Goal: Task Accomplishment & Management: Manage account settings

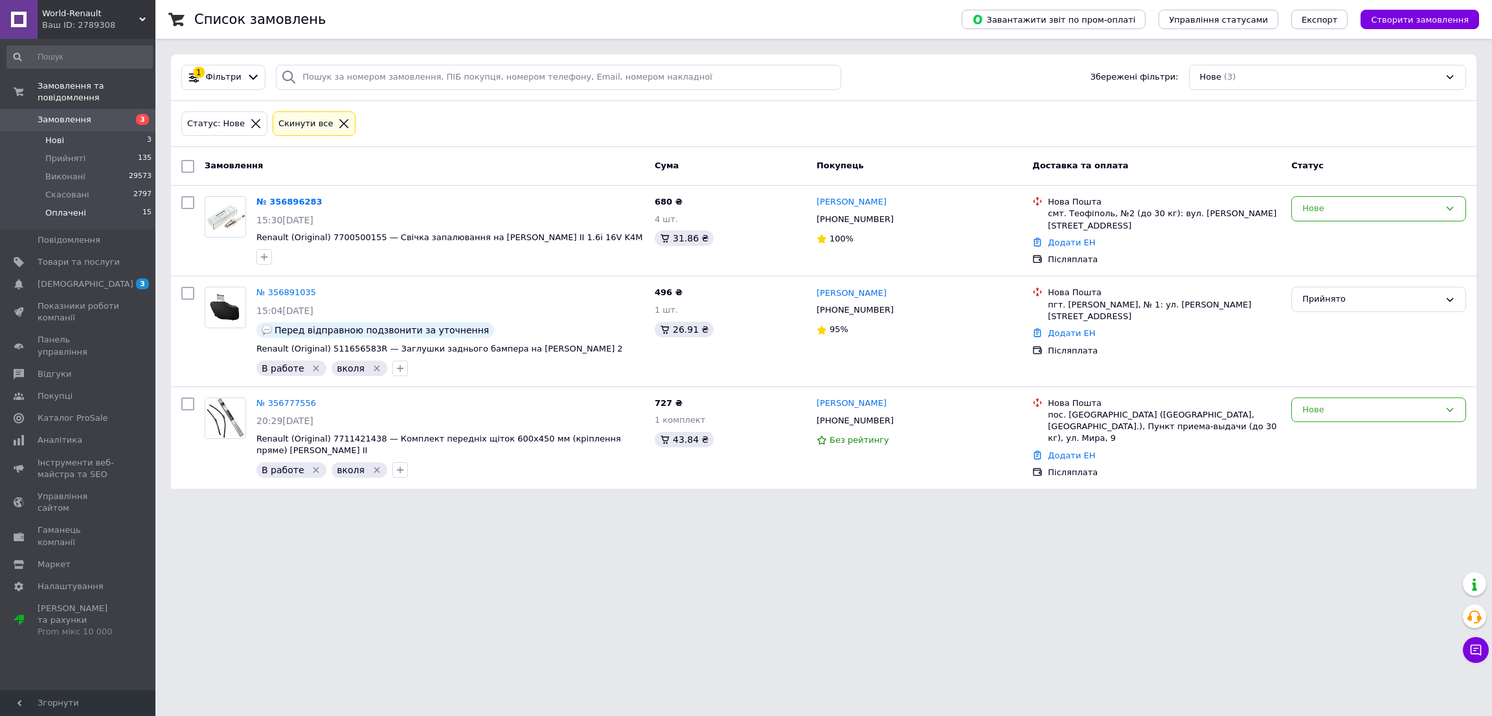
click at [54, 207] on span "Оплачені" at bounding box center [65, 213] width 41 height 12
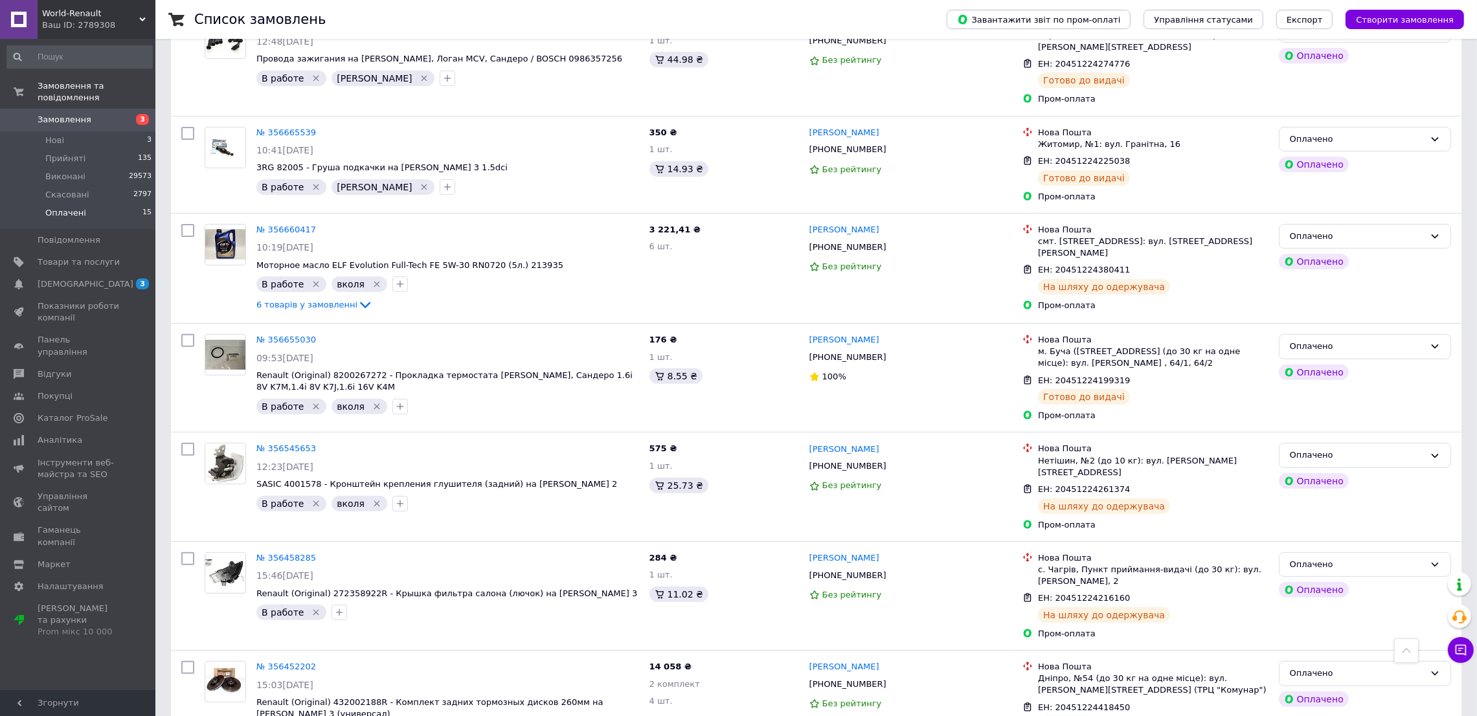
scroll to position [582, 0]
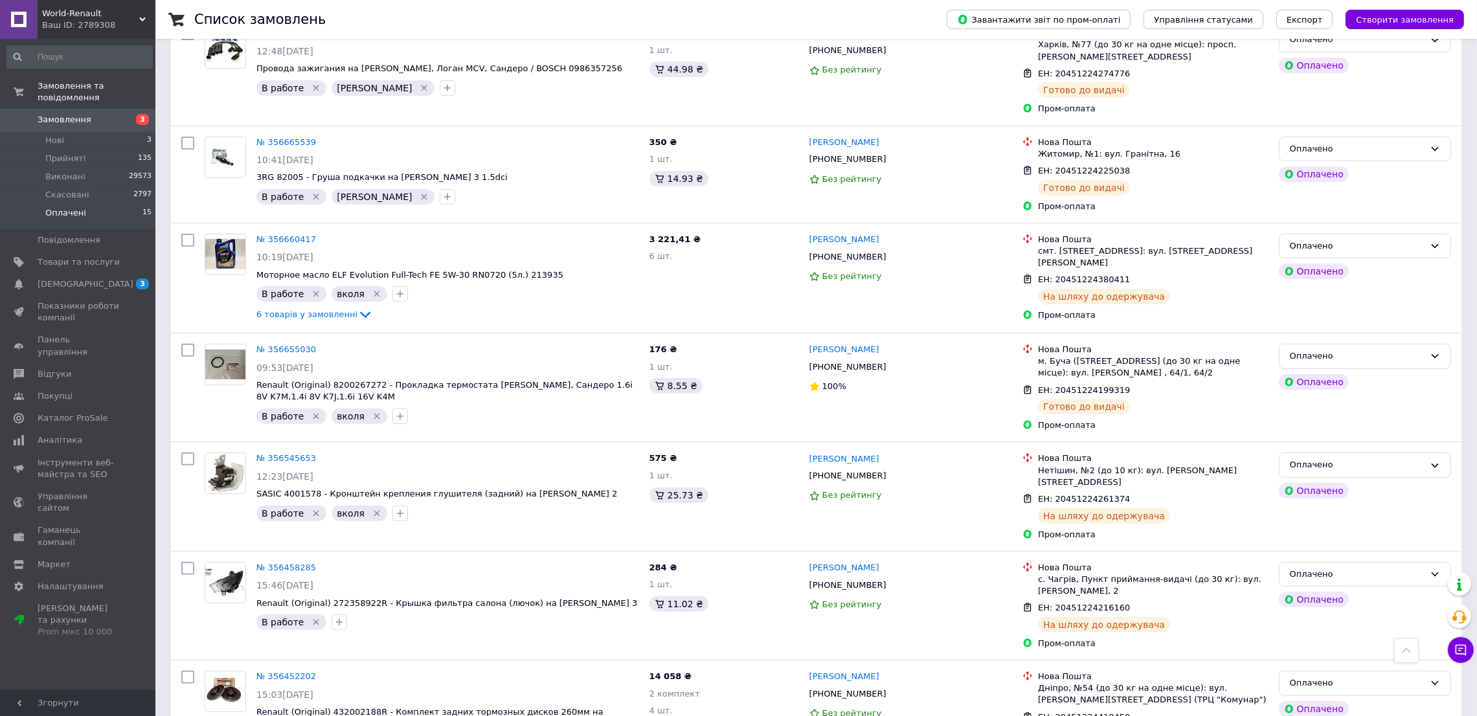
click at [117, 204] on li "Оплачені 15" at bounding box center [79, 216] width 159 height 25
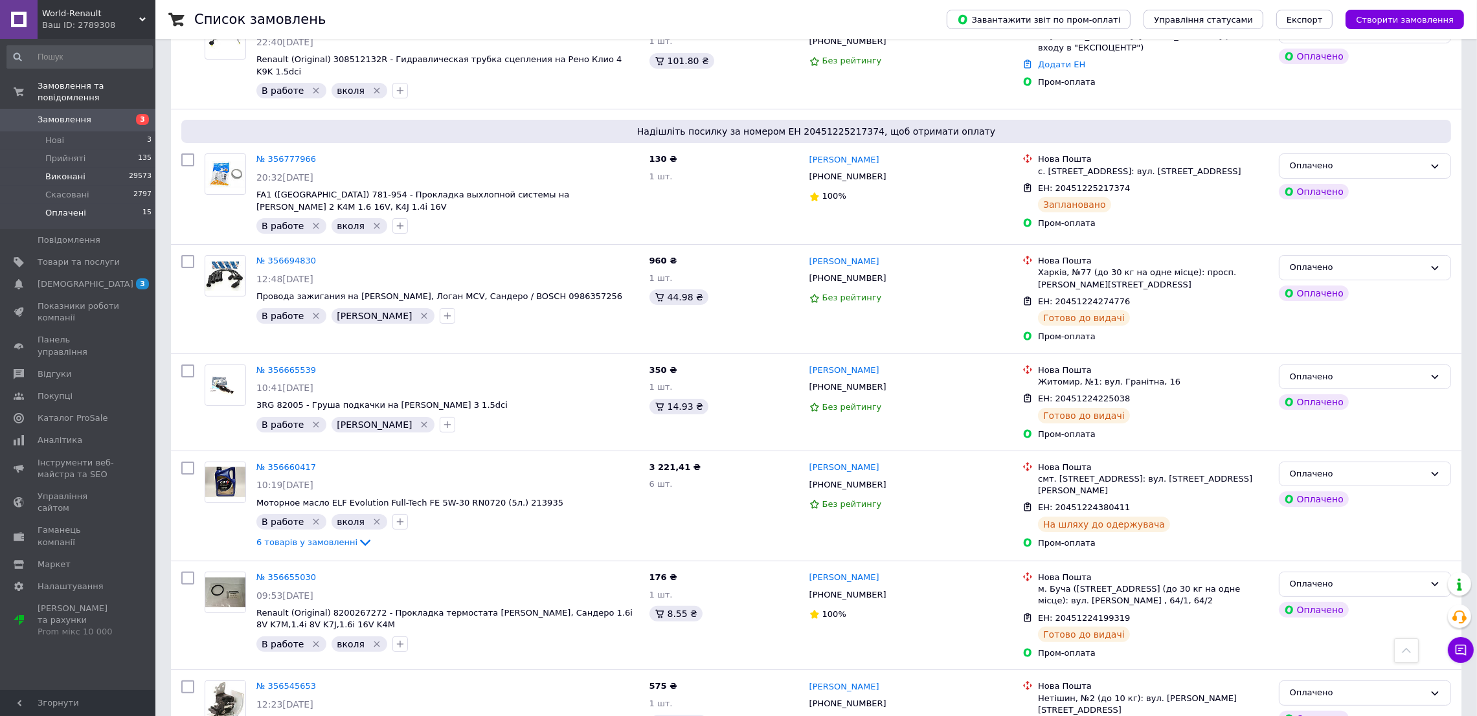
scroll to position [97, 0]
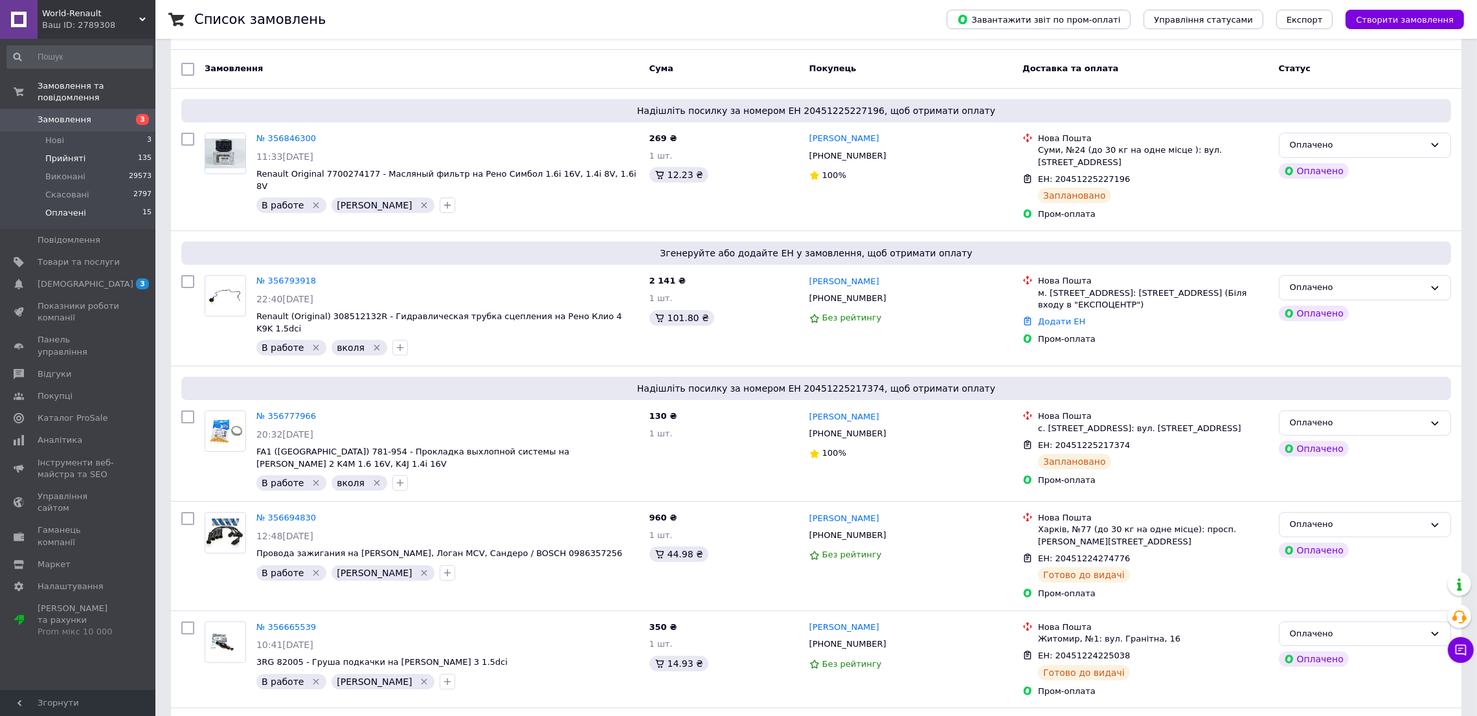
click at [63, 150] on li "Прийняті 135" at bounding box center [79, 159] width 159 height 18
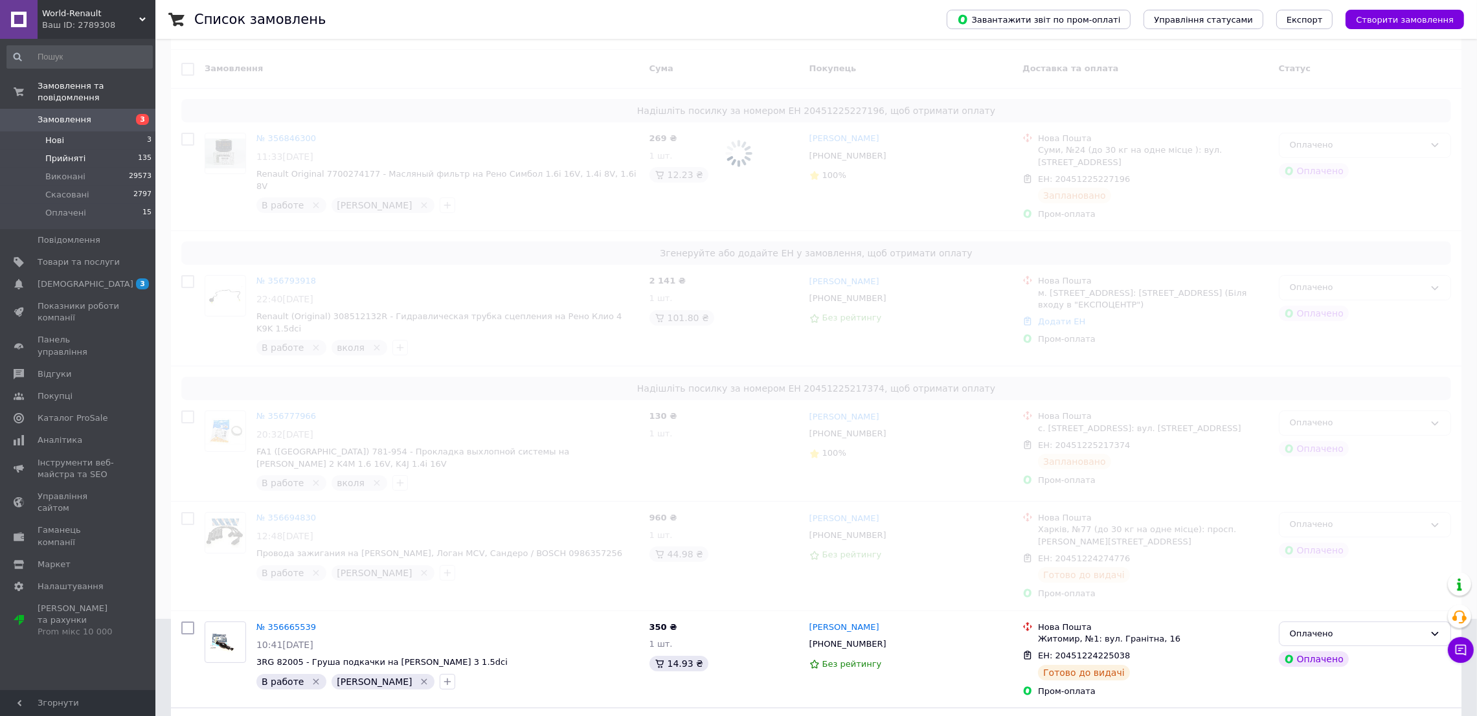
click at [63, 131] on li "Нові 3" at bounding box center [79, 140] width 159 height 18
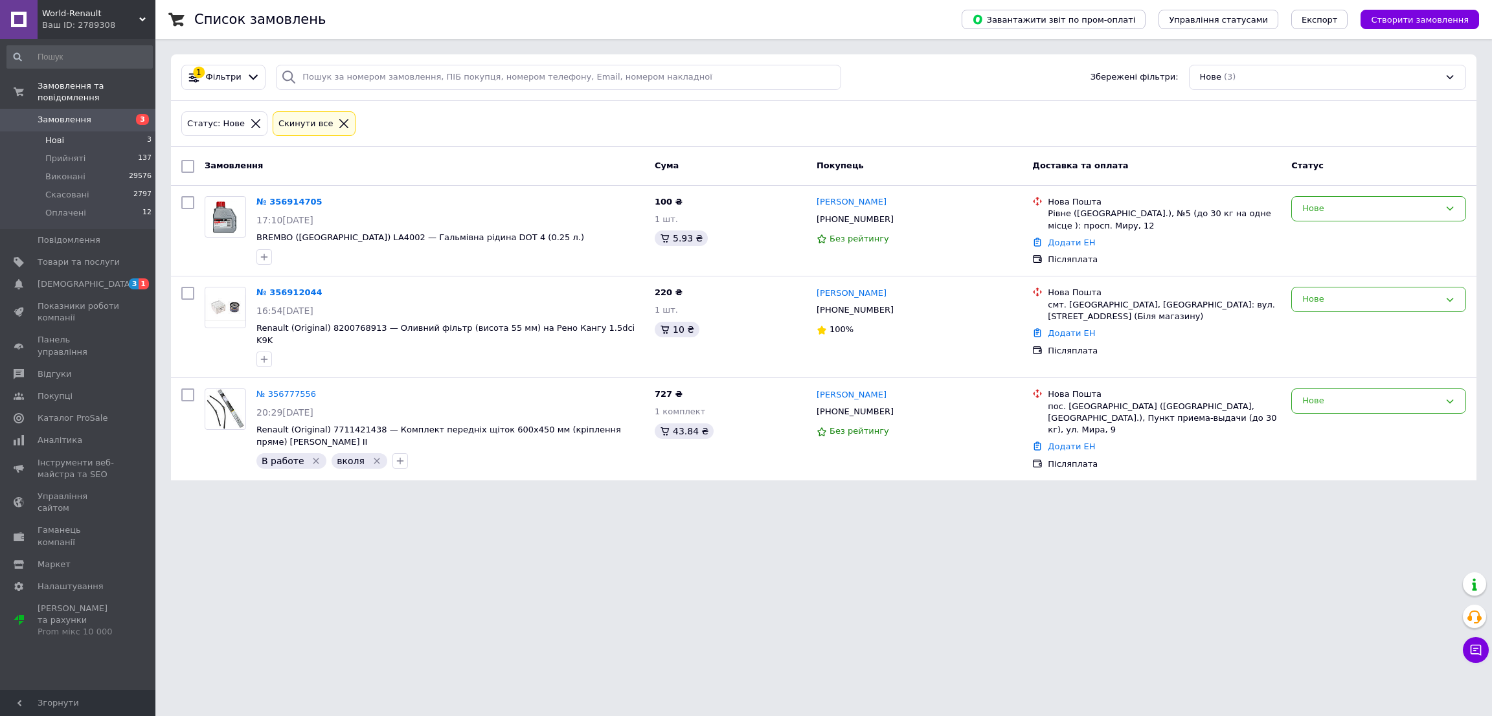
click at [100, 131] on li "Нові 3" at bounding box center [79, 140] width 159 height 18
drag, startPoint x: 85, startPoint y: 184, endPoint x: 83, endPoint y: 198, distance: 14.4
click at [83, 198] on ul "Нові 3 Прийняті 137 Виконані 29576 Скасовані 2797 Оплачені 12" at bounding box center [79, 180] width 159 height 98
click at [83, 204] on li "Оплачені 12" at bounding box center [79, 216] width 159 height 25
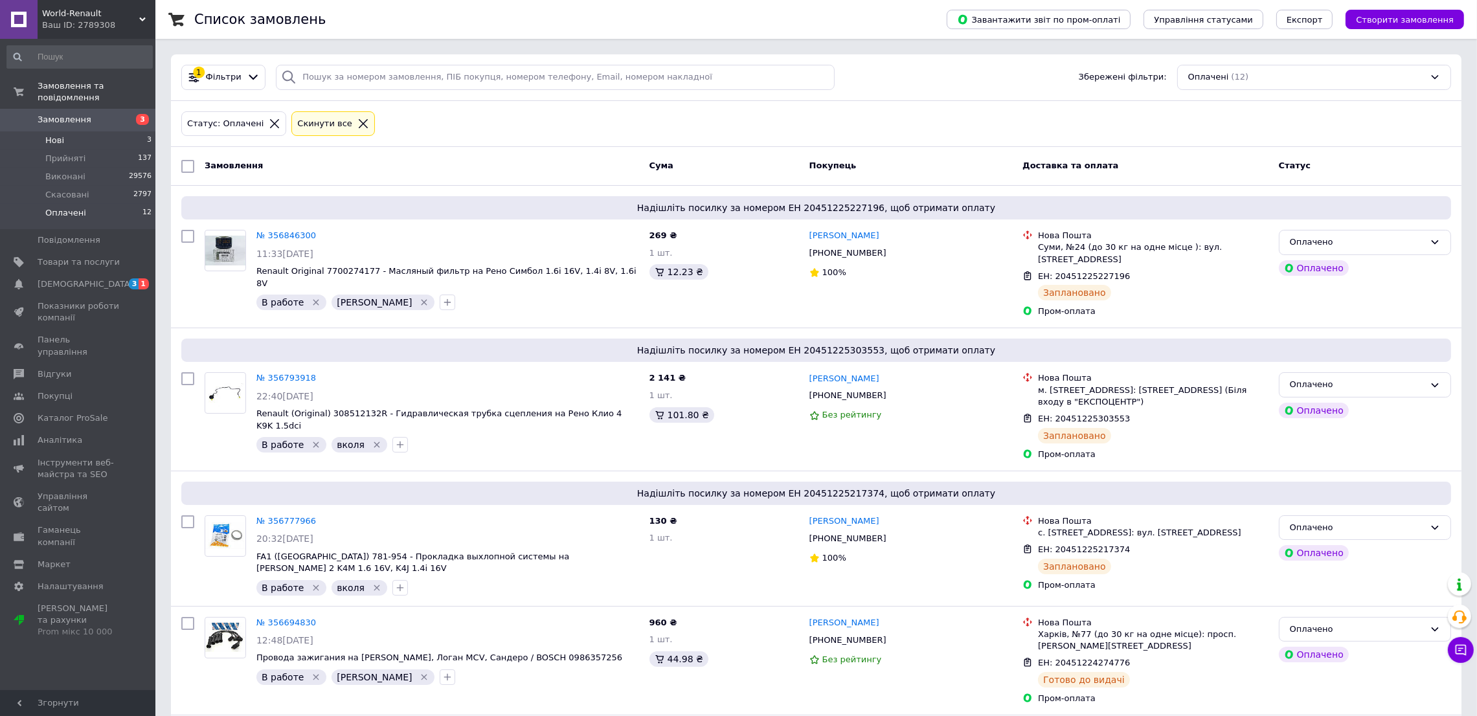
click at [90, 133] on li "Нові 3" at bounding box center [79, 140] width 159 height 18
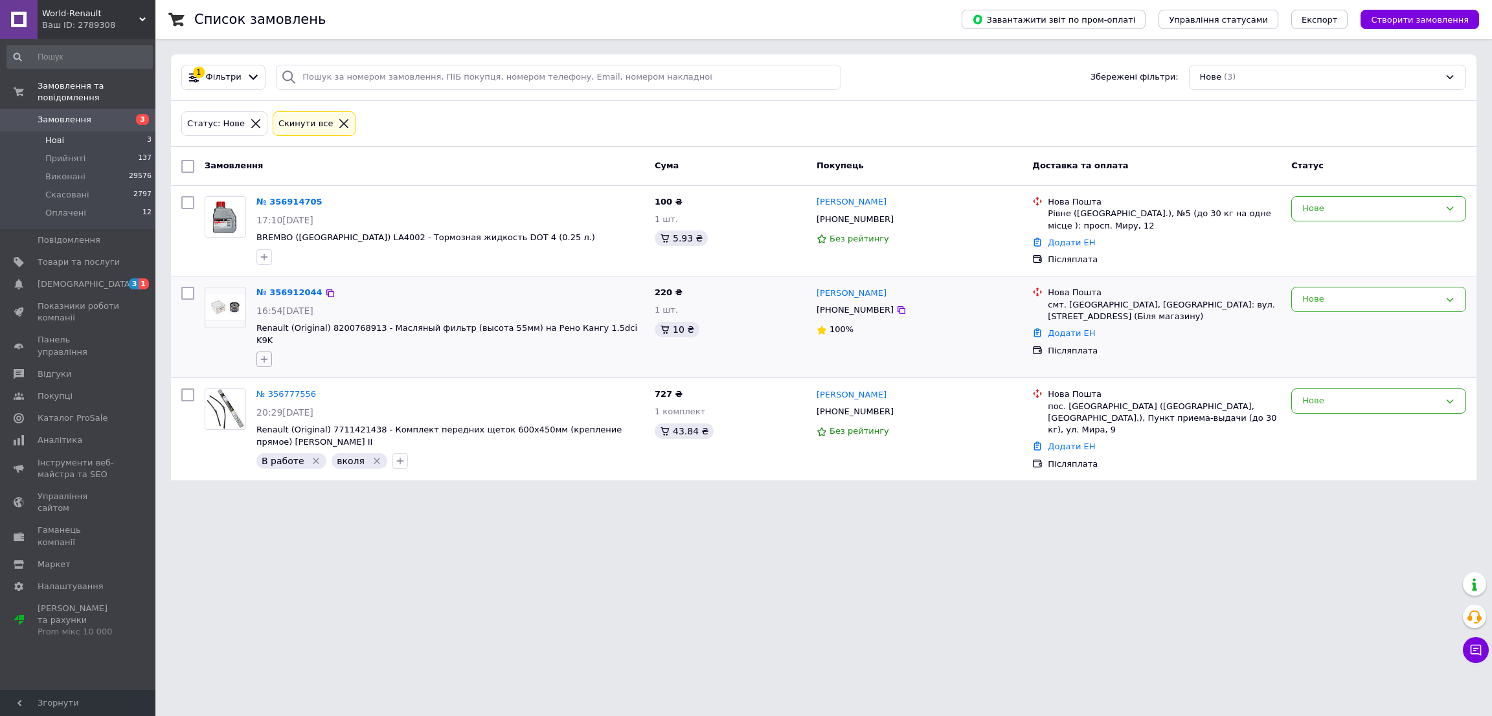
click at [259, 354] on icon "button" at bounding box center [264, 359] width 10 height 10
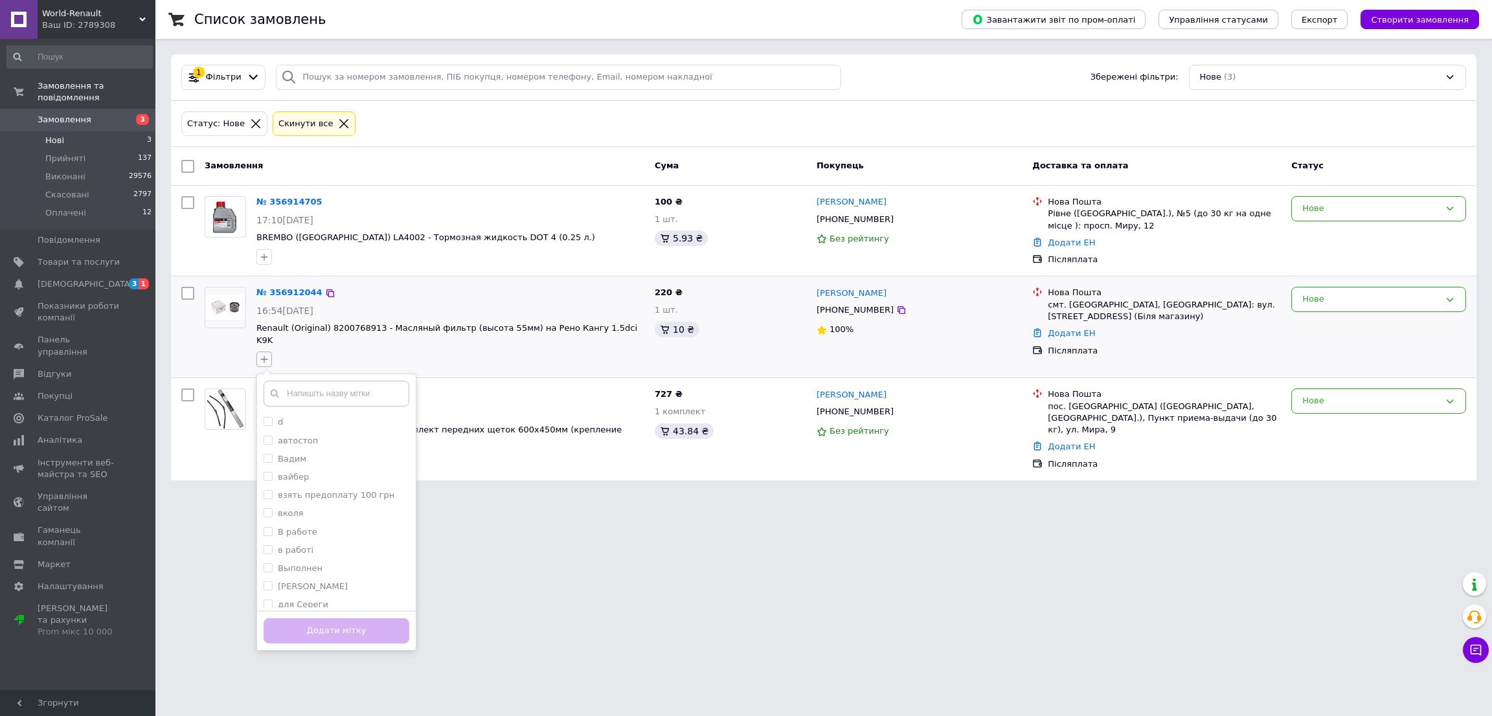
click at [260, 354] on icon "button" at bounding box center [264, 359] width 10 height 10
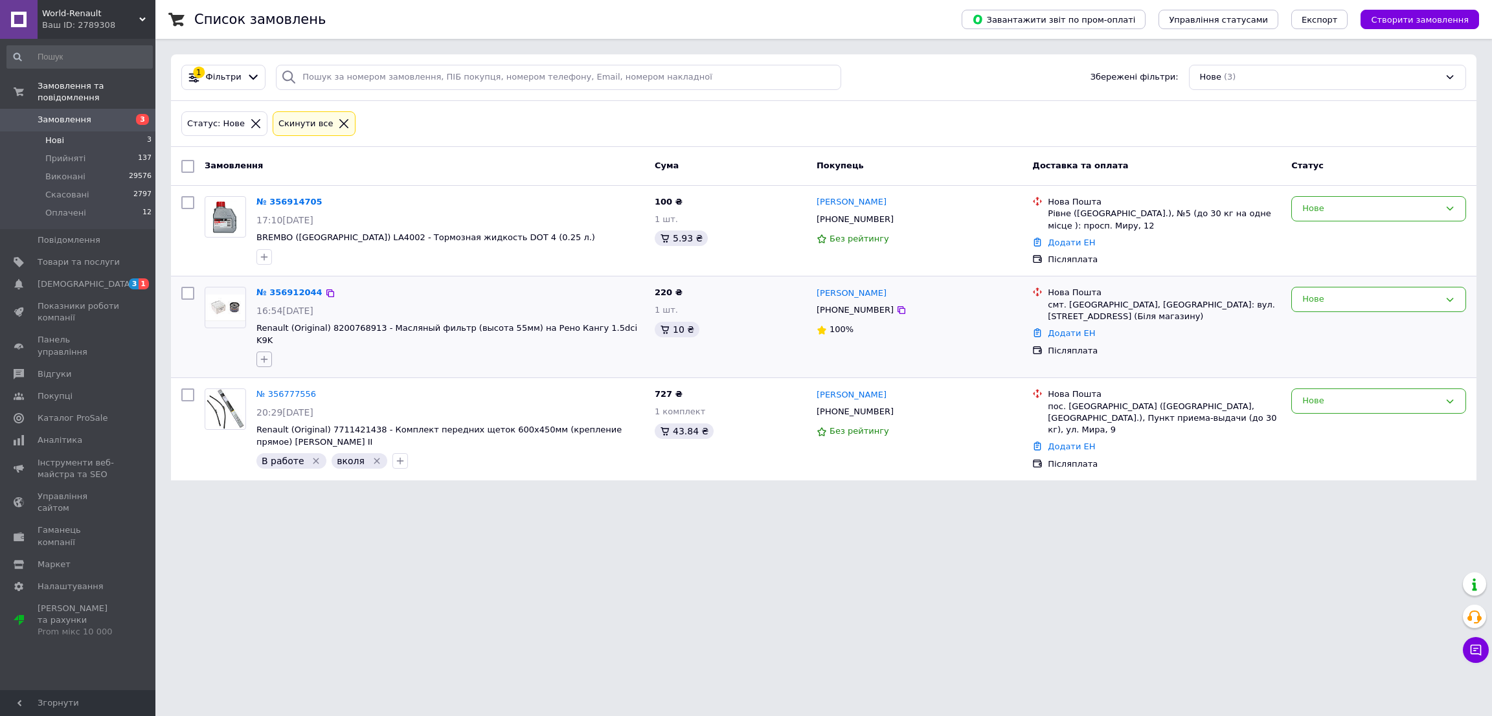
click at [260, 354] on icon "button" at bounding box center [264, 359] width 10 height 10
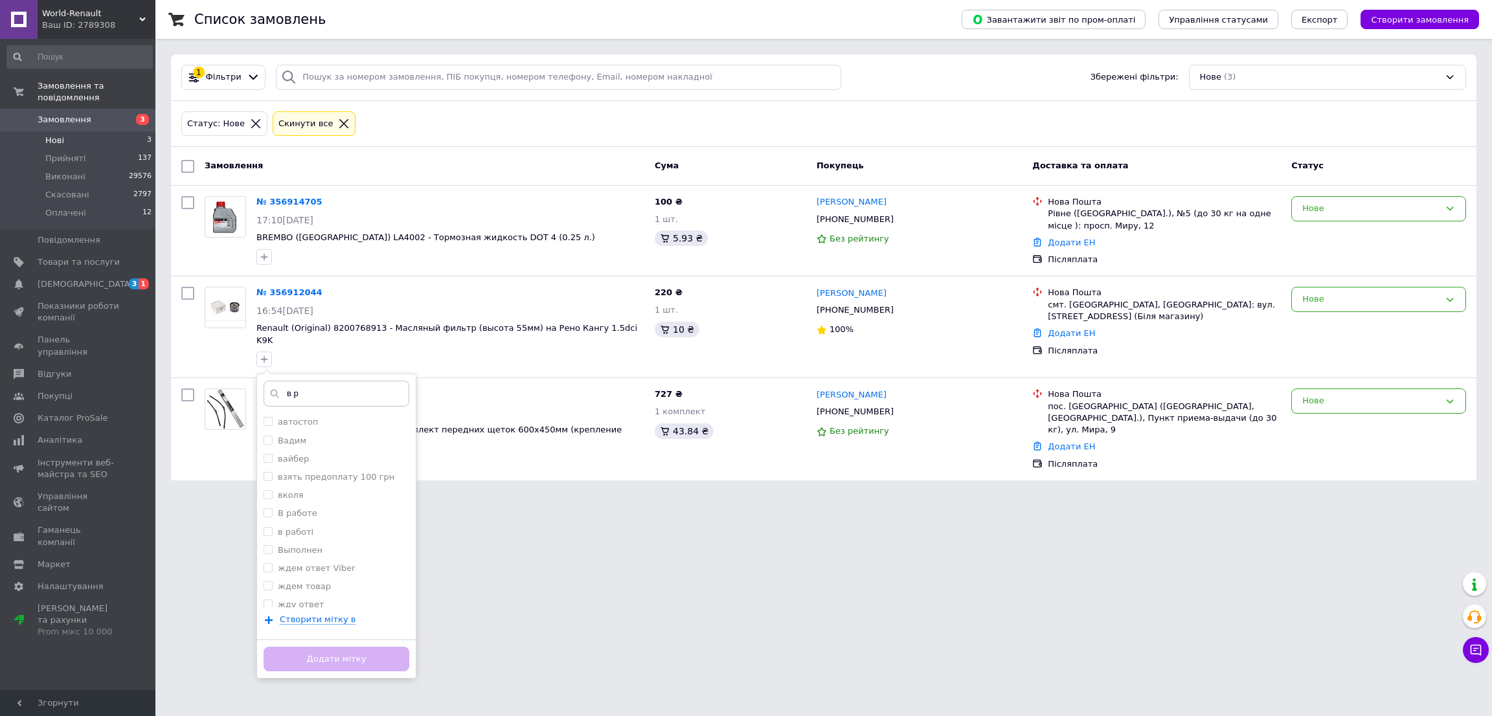
type input "в ра"
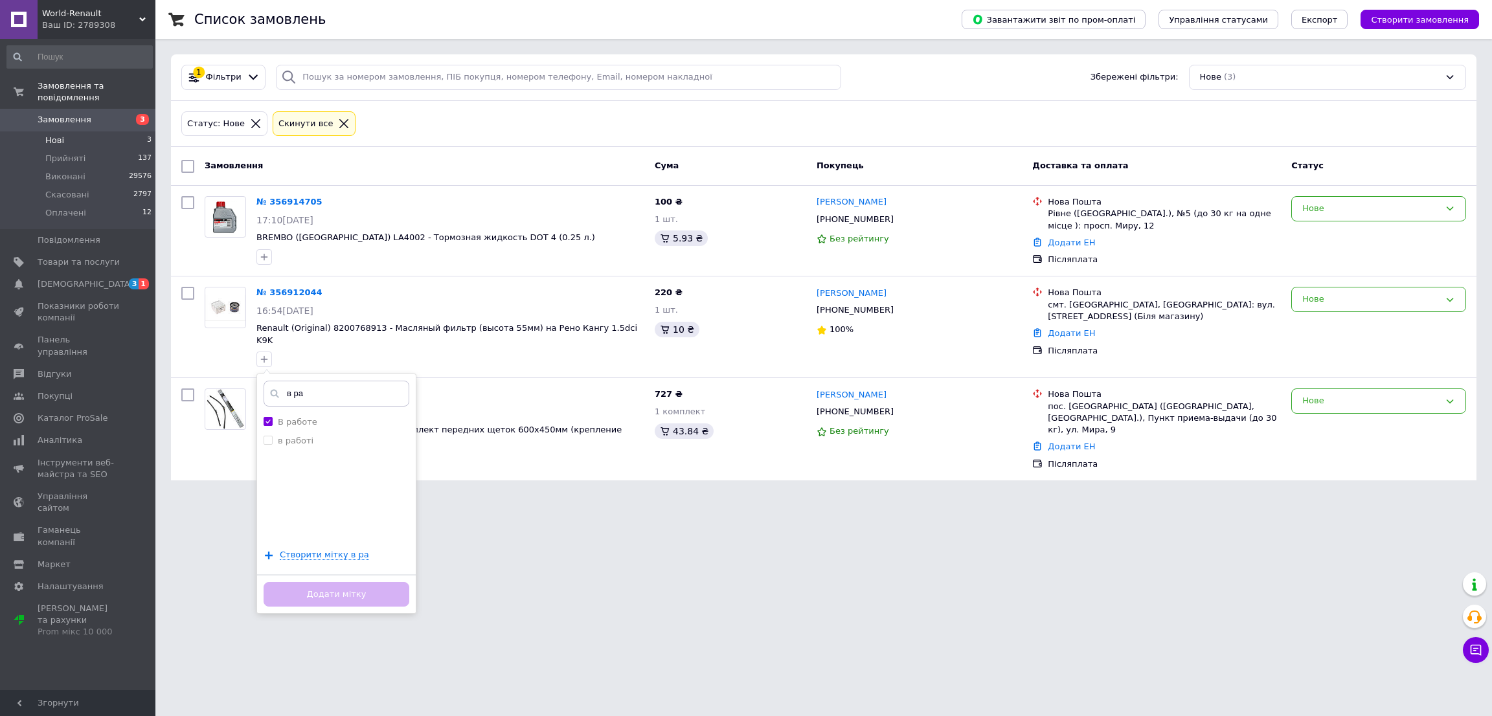
checkbox input "true"
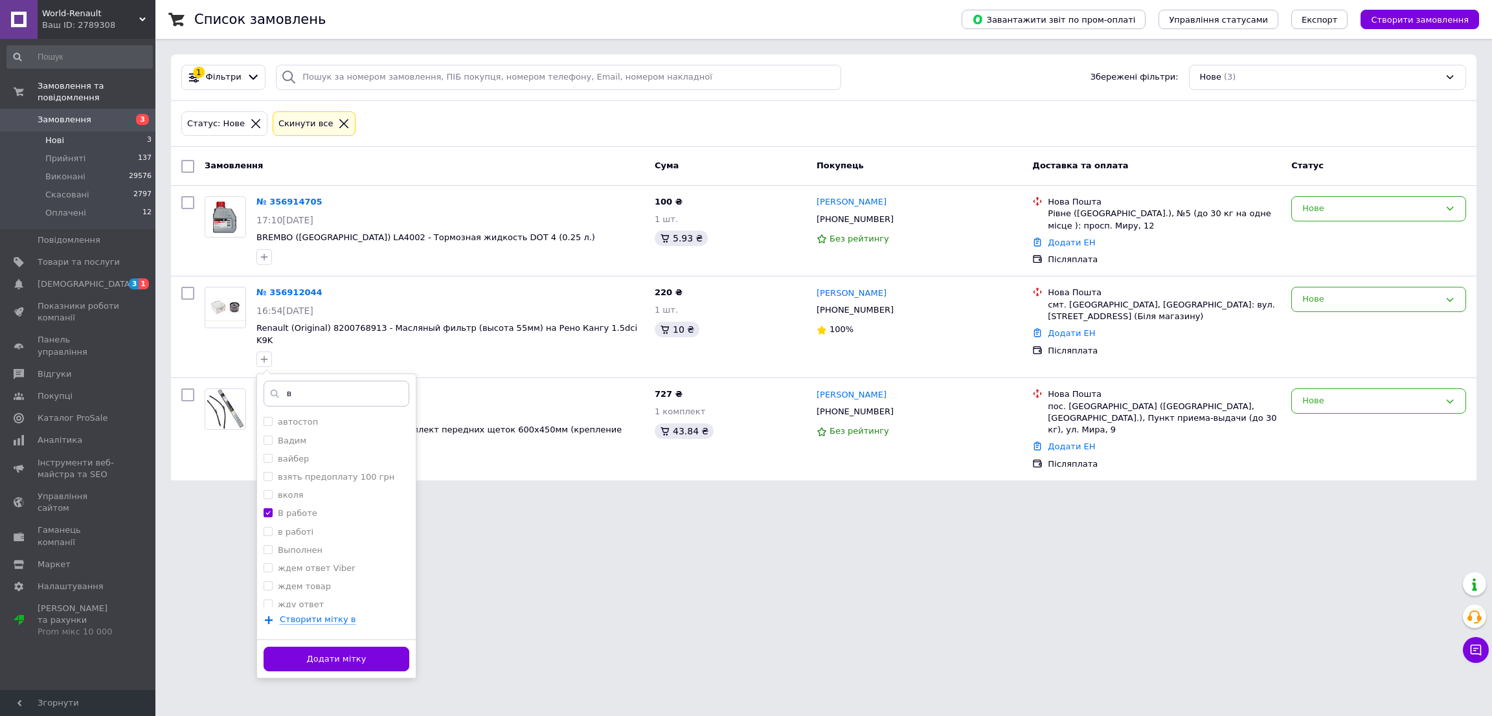
type input "в"
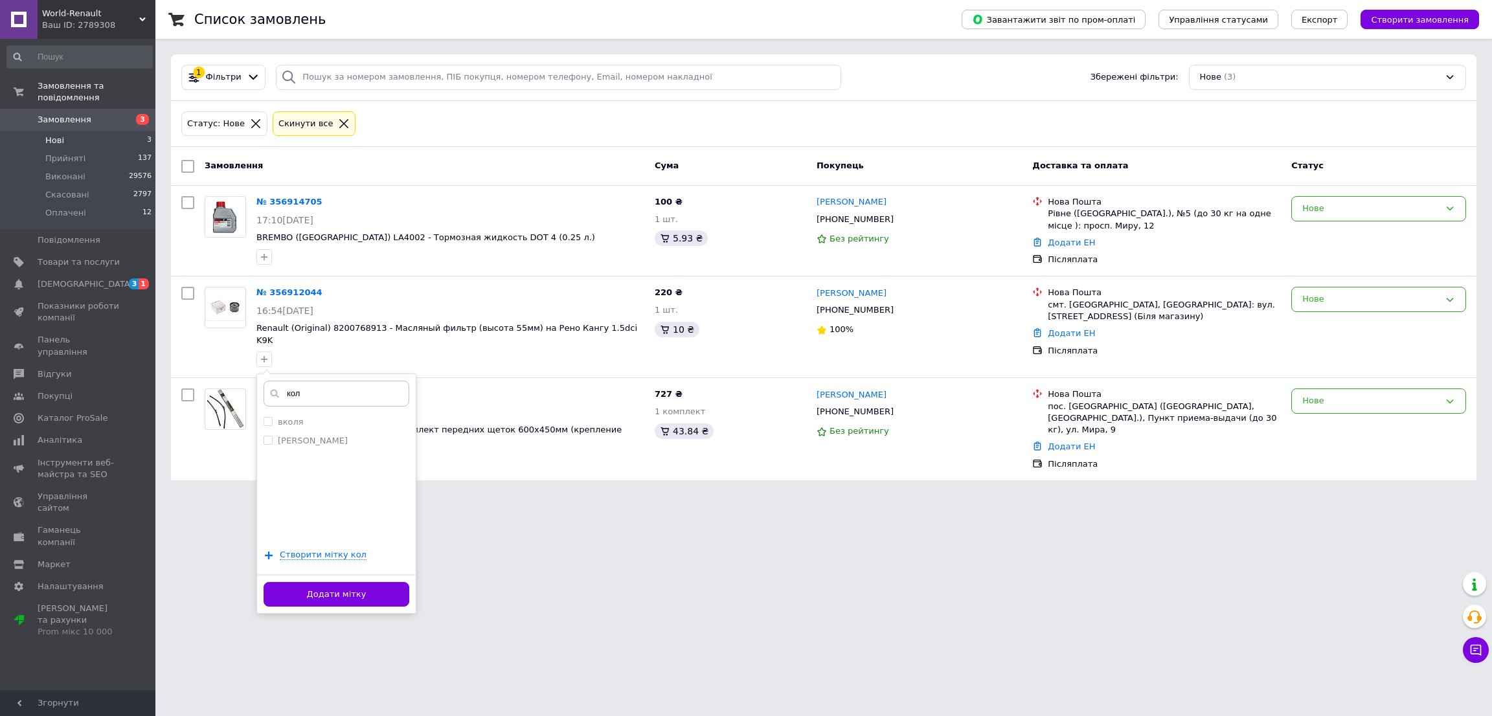
type input "коля"
checkbox input "true"
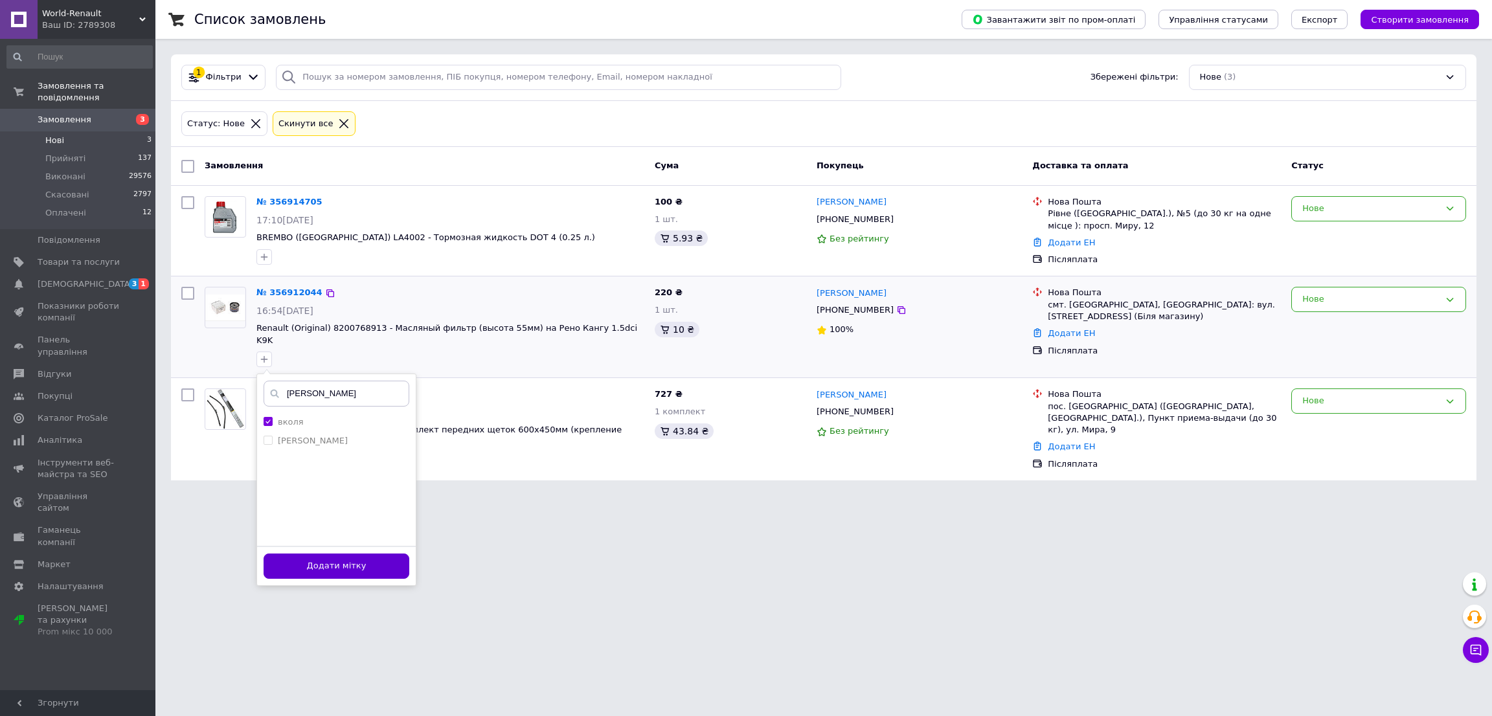
type input "коля"
click at [324, 554] on button "Додати мітку" at bounding box center [337, 566] width 146 height 25
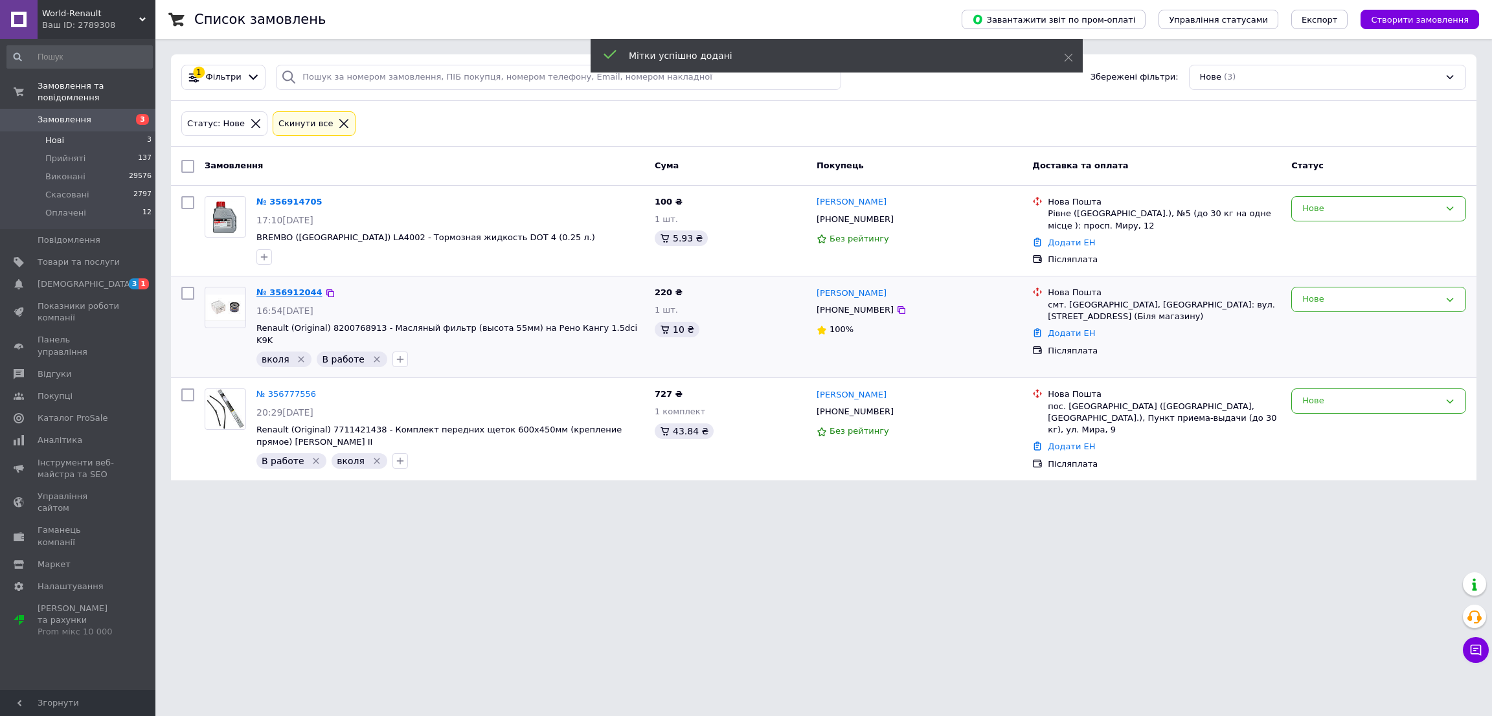
click at [301, 291] on link "№ 356912044" at bounding box center [289, 293] width 66 height 10
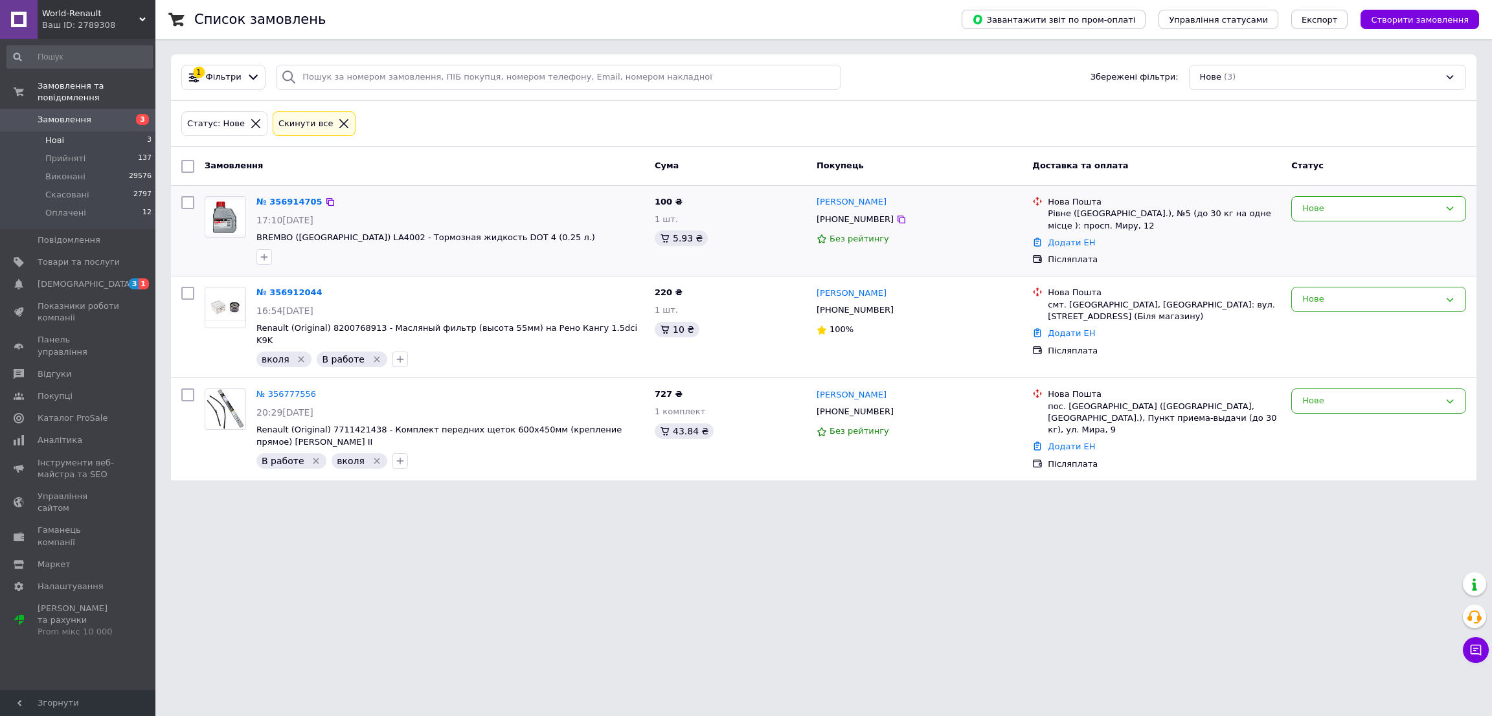
click at [252, 257] on div "№ 356914705 17:10, 12.08.2025 BREMBO (Италия) LA4002 - Тормозная жидкость DOT 4…" at bounding box center [450, 230] width 398 height 78
click at [269, 254] on button "button" at bounding box center [264, 257] width 16 height 16
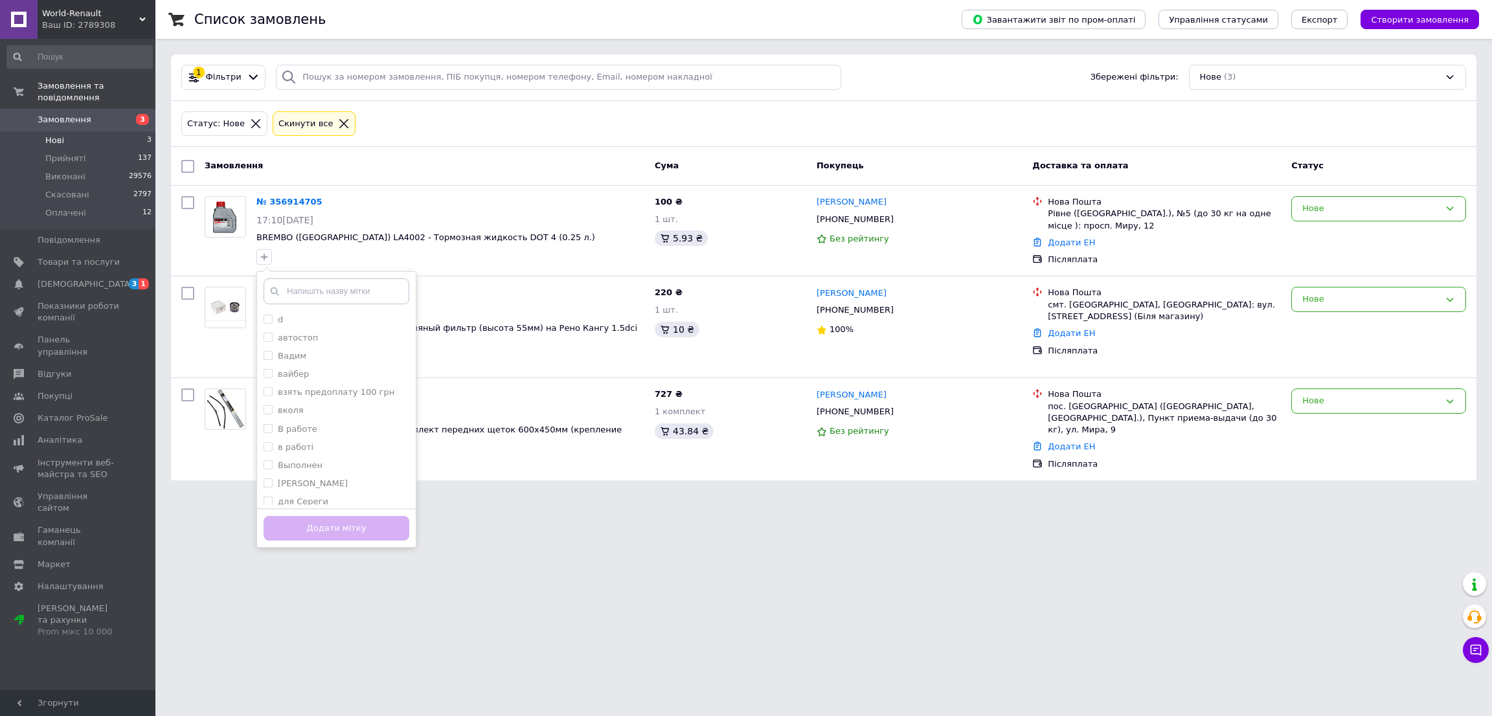
drag, startPoint x: 747, startPoint y: 619, endPoint x: 627, endPoint y: 540, distance: 144.0
click at [741, 496] on html "World-Renault Ваш ID: 2789308 Сайт World-Renault Кабінет покупця Перевірити ста…" at bounding box center [746, 248] width 1492 height 496
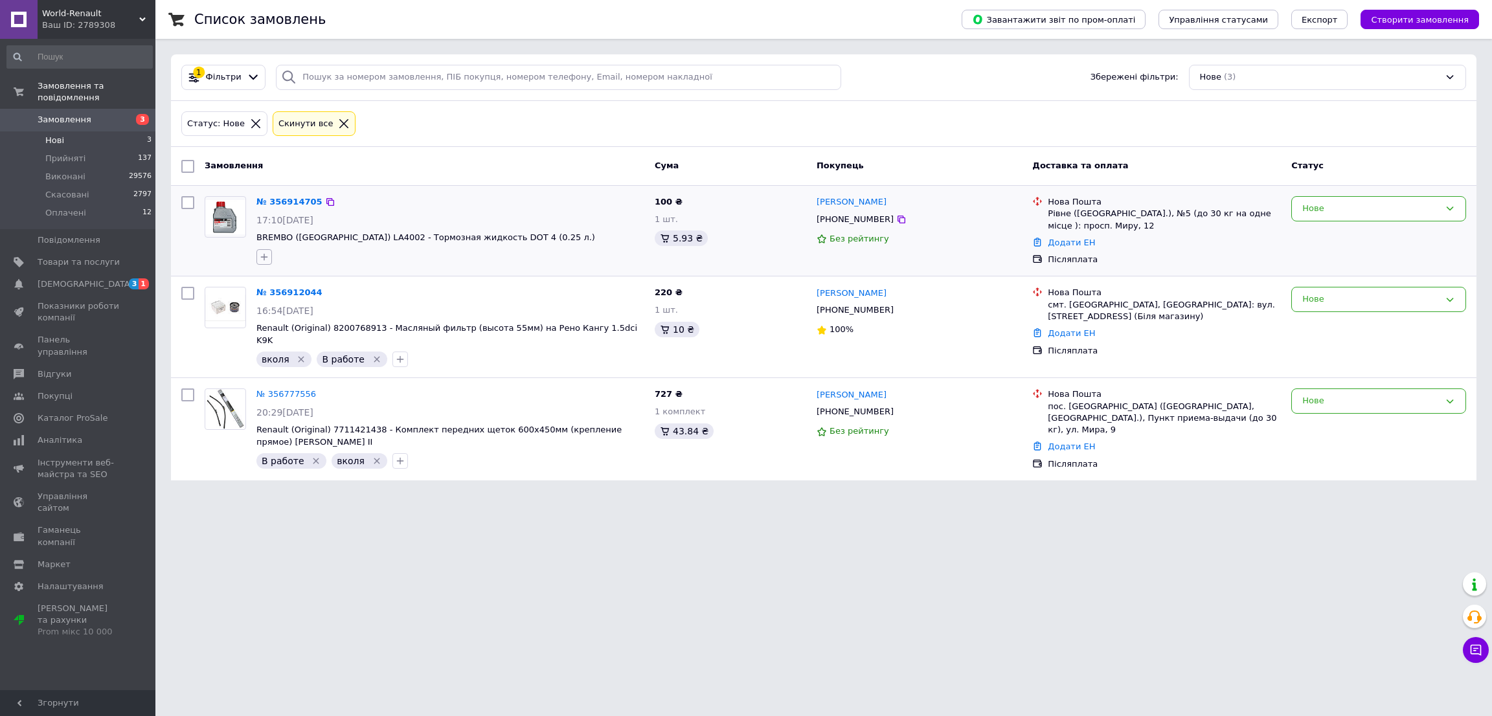
click at [266, 256] on icon "button" at bounding box center [264, 257] width 10 height 10
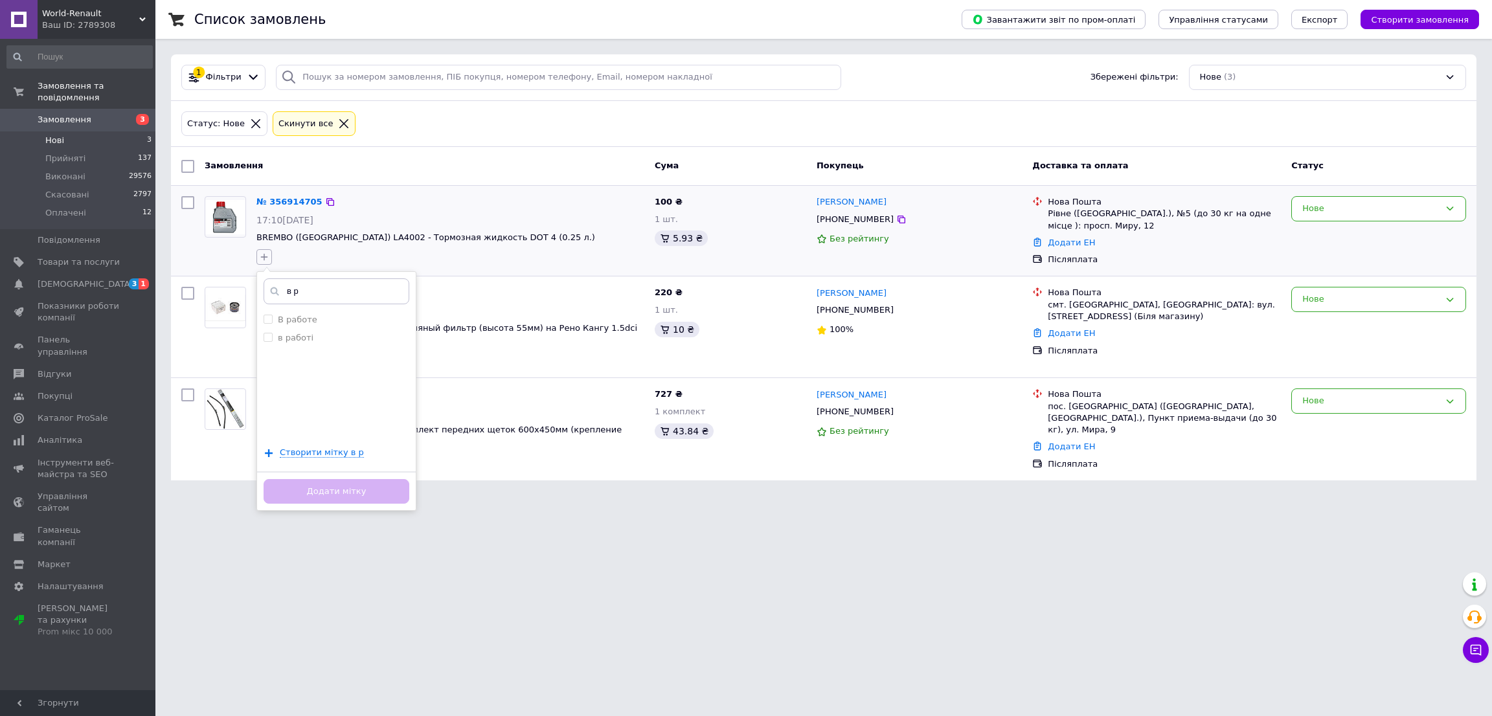
type input "в ра"
checkbox input "true"
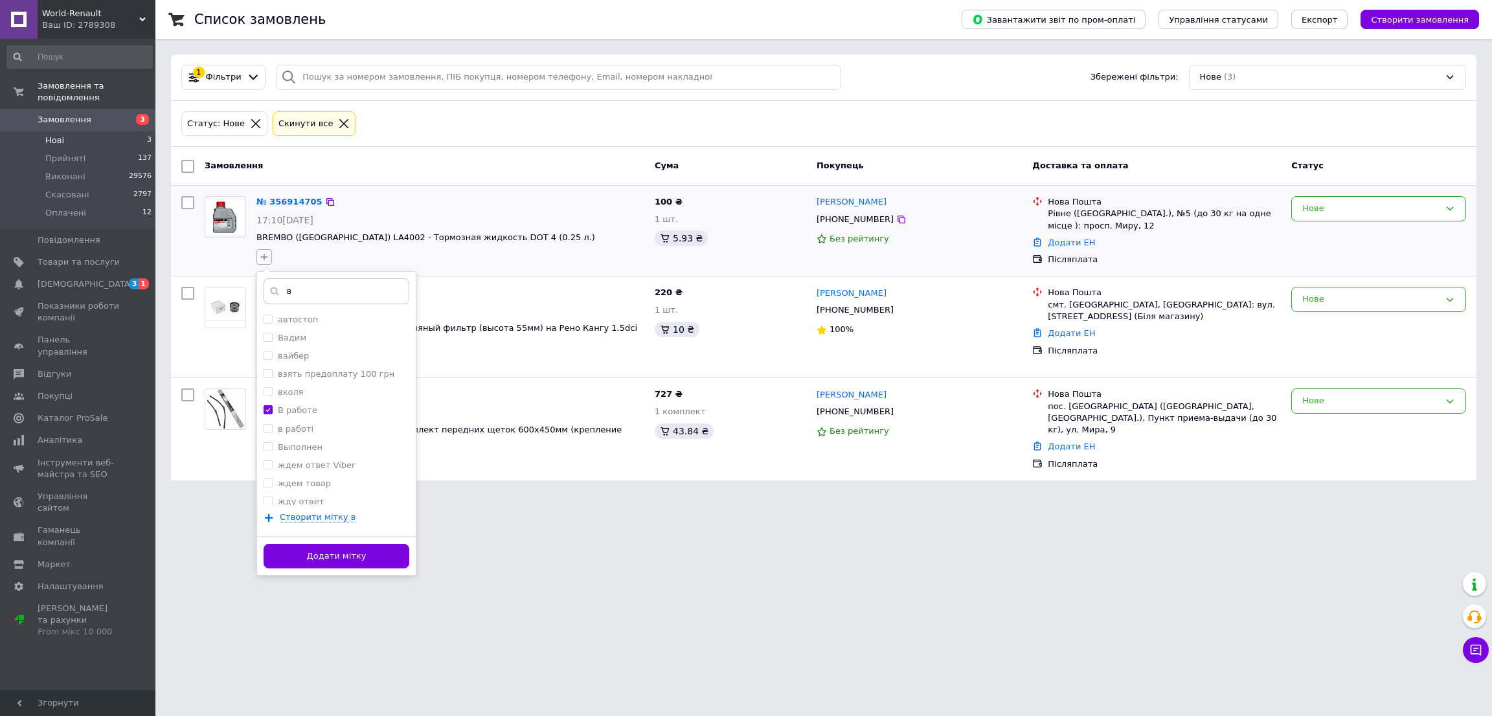
type input "в"
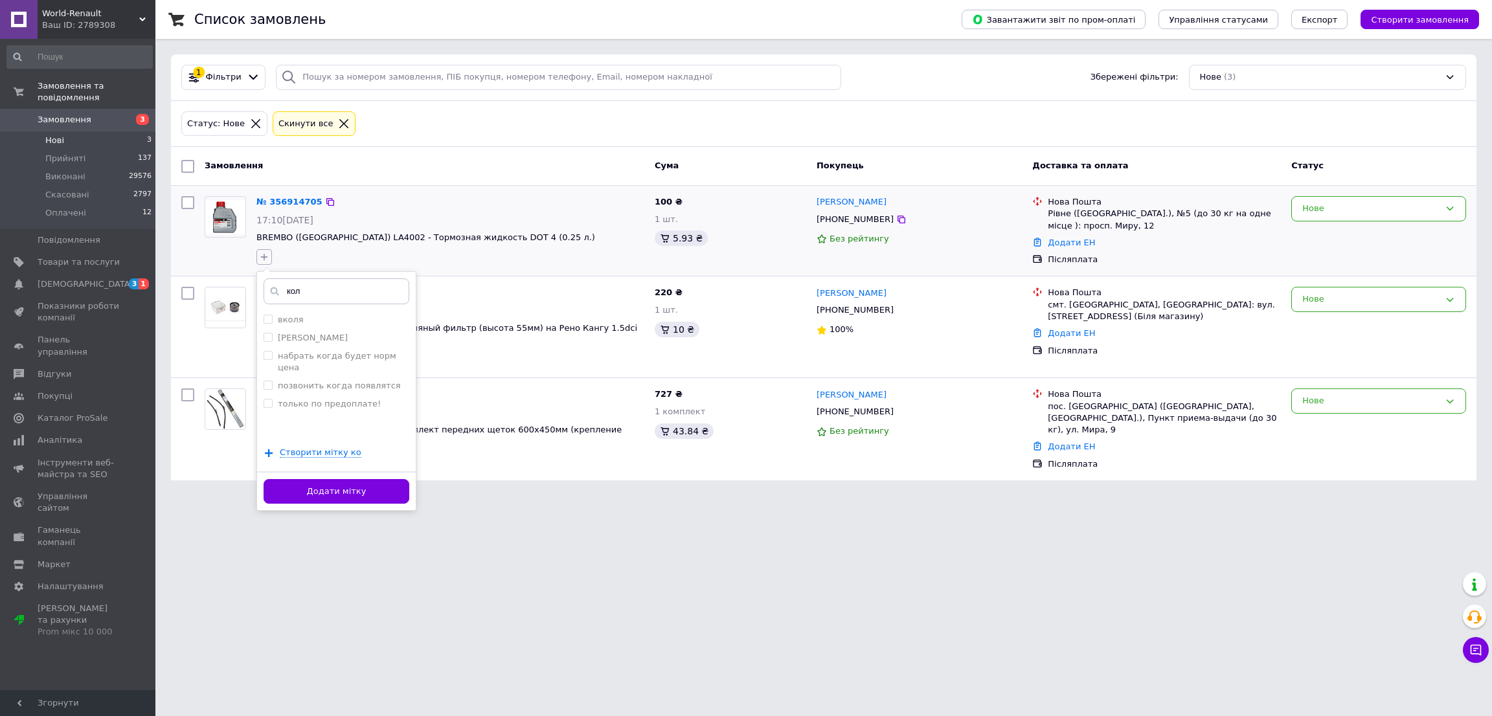
type input "коля"
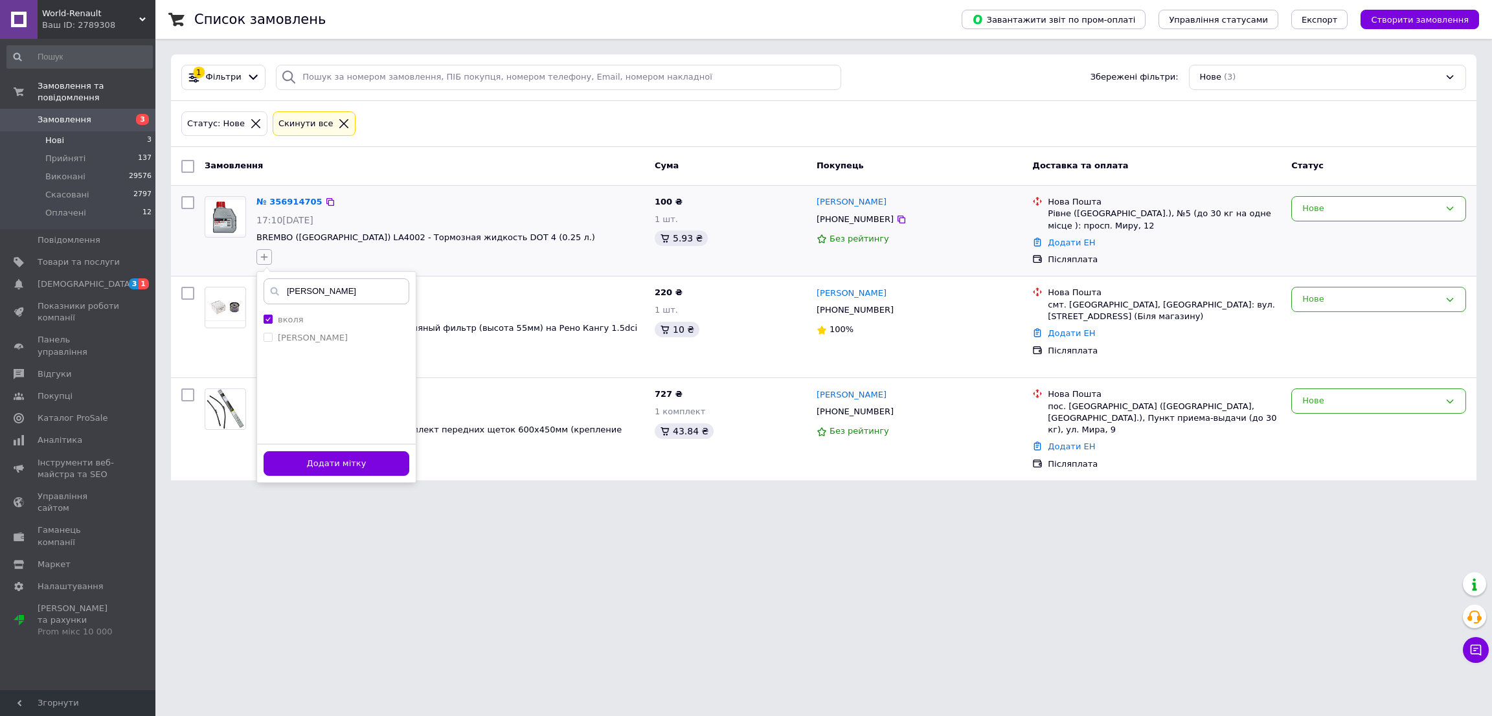
checkbox input "true"
type input "коля"
click at [328, 451] on button "Додати мітку" at bounding box center [337, 463] width 146 height 25
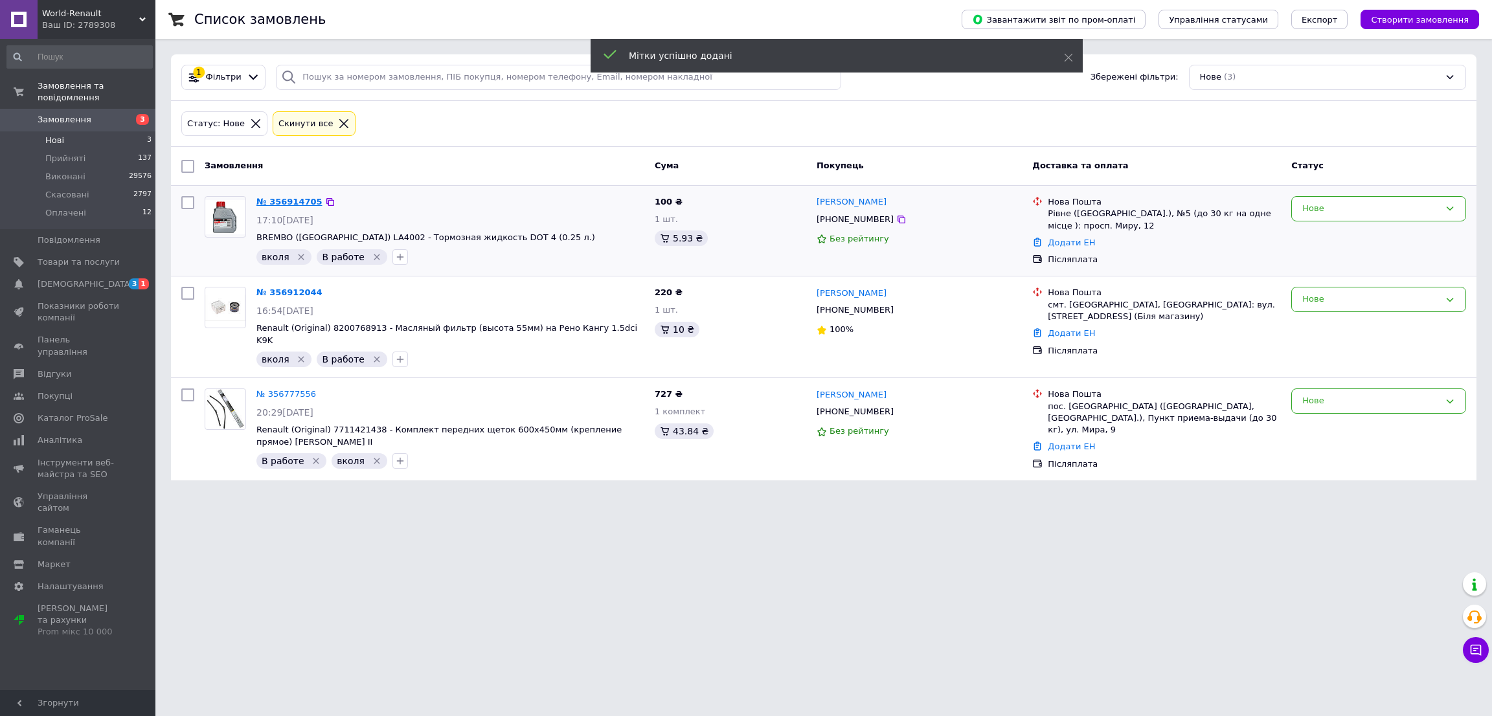
click at [278, 200] on link "№ 356914705" at bounding box center [289, 202] width 66 height 10
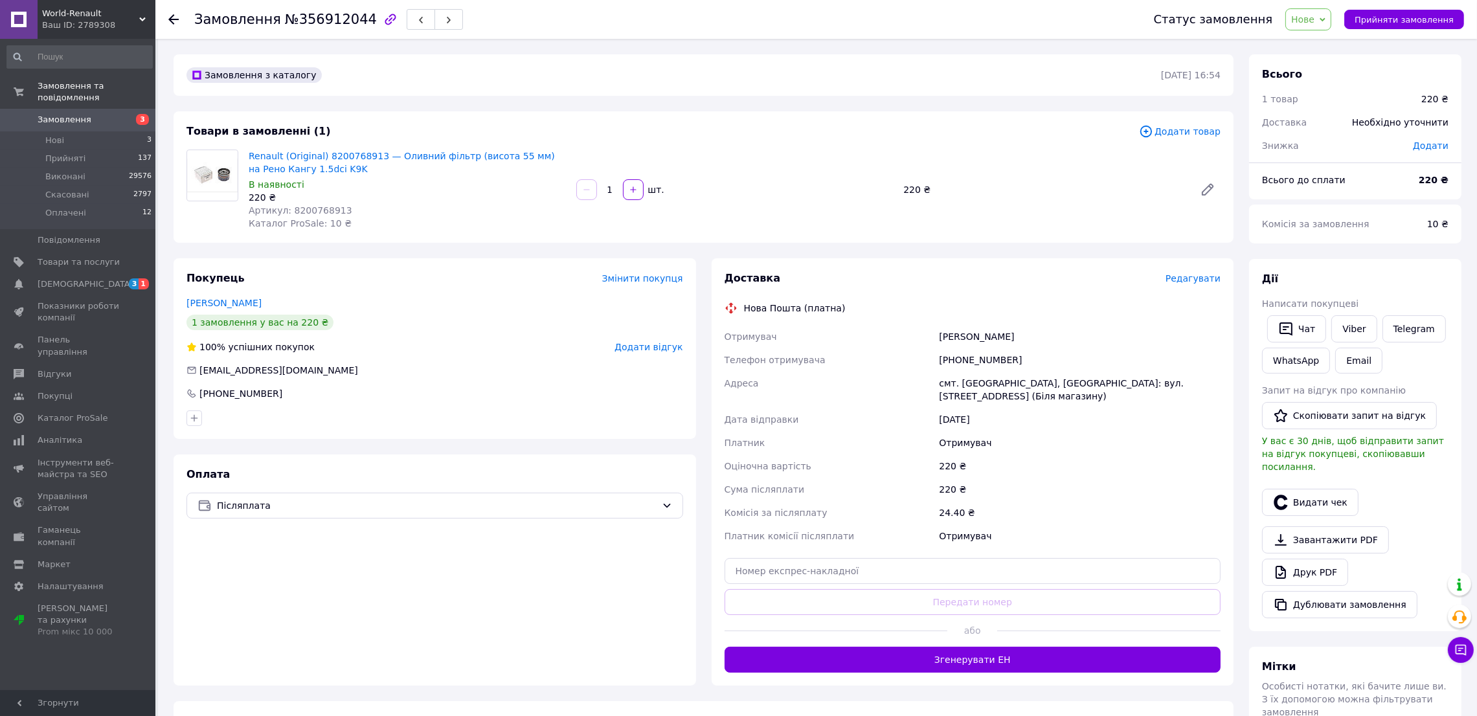
click at [958, 357] on div "[PHONE_NUMBER]" at bounding box center [1079, 359] width 287 height 23
copy div "[PHONE_NUMBER]"
click at [954, 339] on div "Жихар Артем" at bounding box center [1079, 336] width 287 height 23
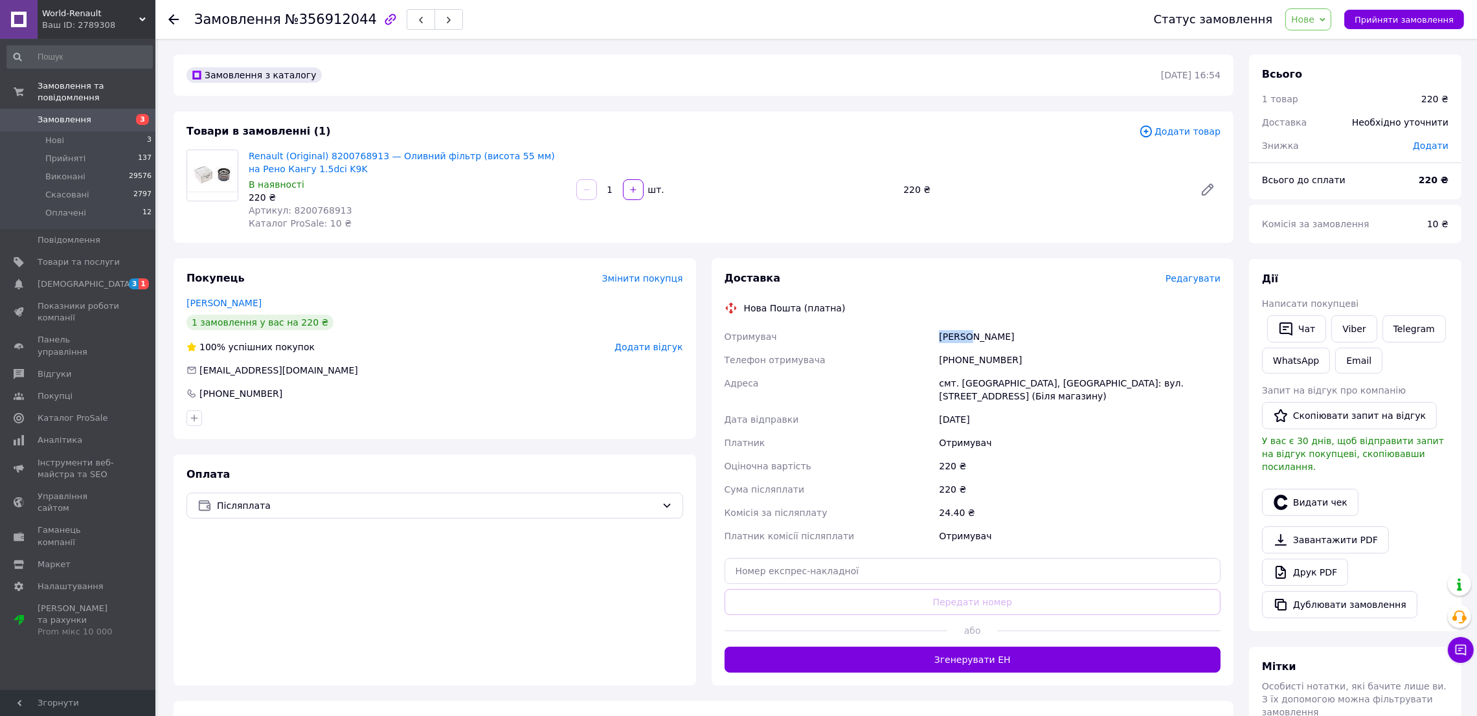
click at [954, 339] on div "Жихар Артем" at bounding box center [1079, 336] width 287 height 23
copy div "Жихар Артем"
click at [958, 354] on div "[PHONE_NUMBER]" at bounding box center [1079, 359] width 287 height 23
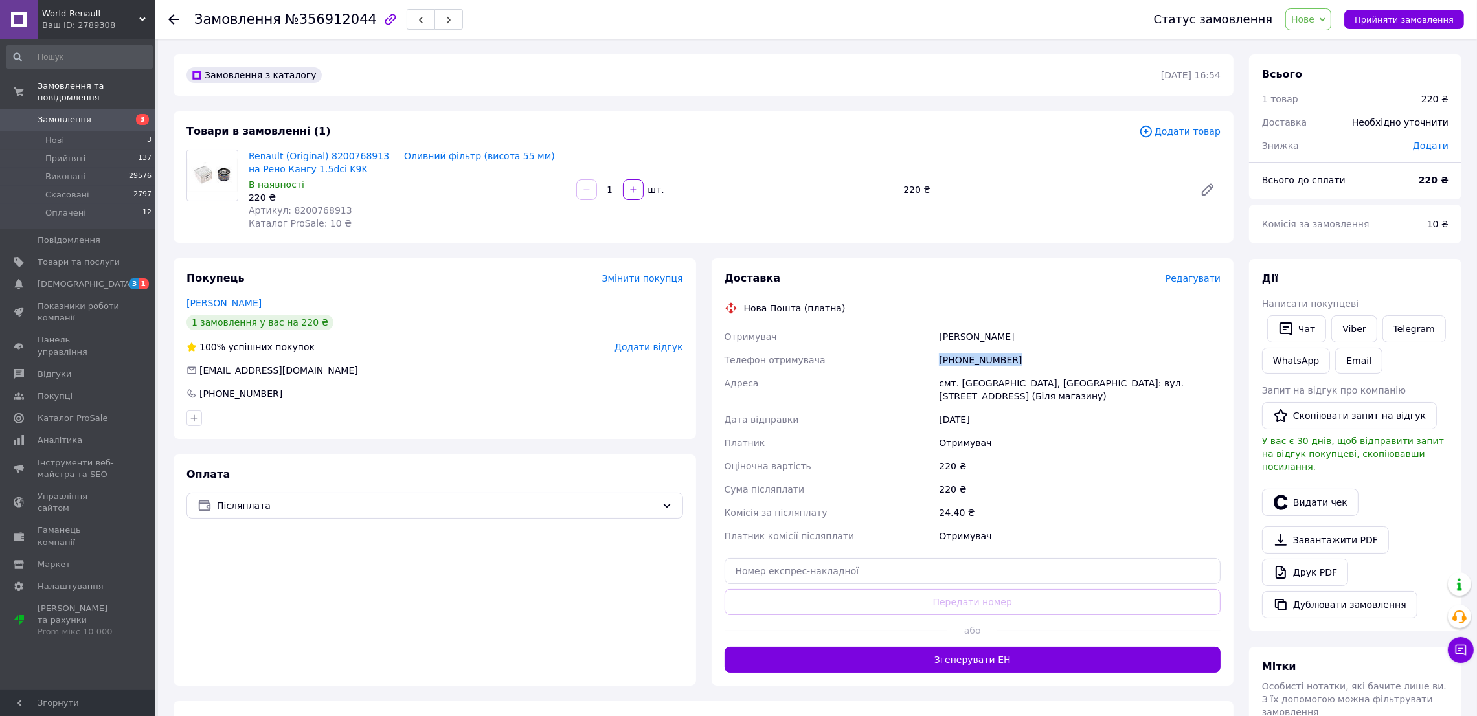
click at [958, 354] on div "[PHONE_NUMBER]" at bounding box center [1079, 359] width 287 height 23
copy div "[PHONE_NUMBER]"
click at [988, 389] on div "смт. [GEOGRAPHIC_DATA], [GEOGRAPHIC_DATA]: вул. [STREET_ADDRESS] (Біля магазину)" at bounding box center [1079, 390] width 287 height 36
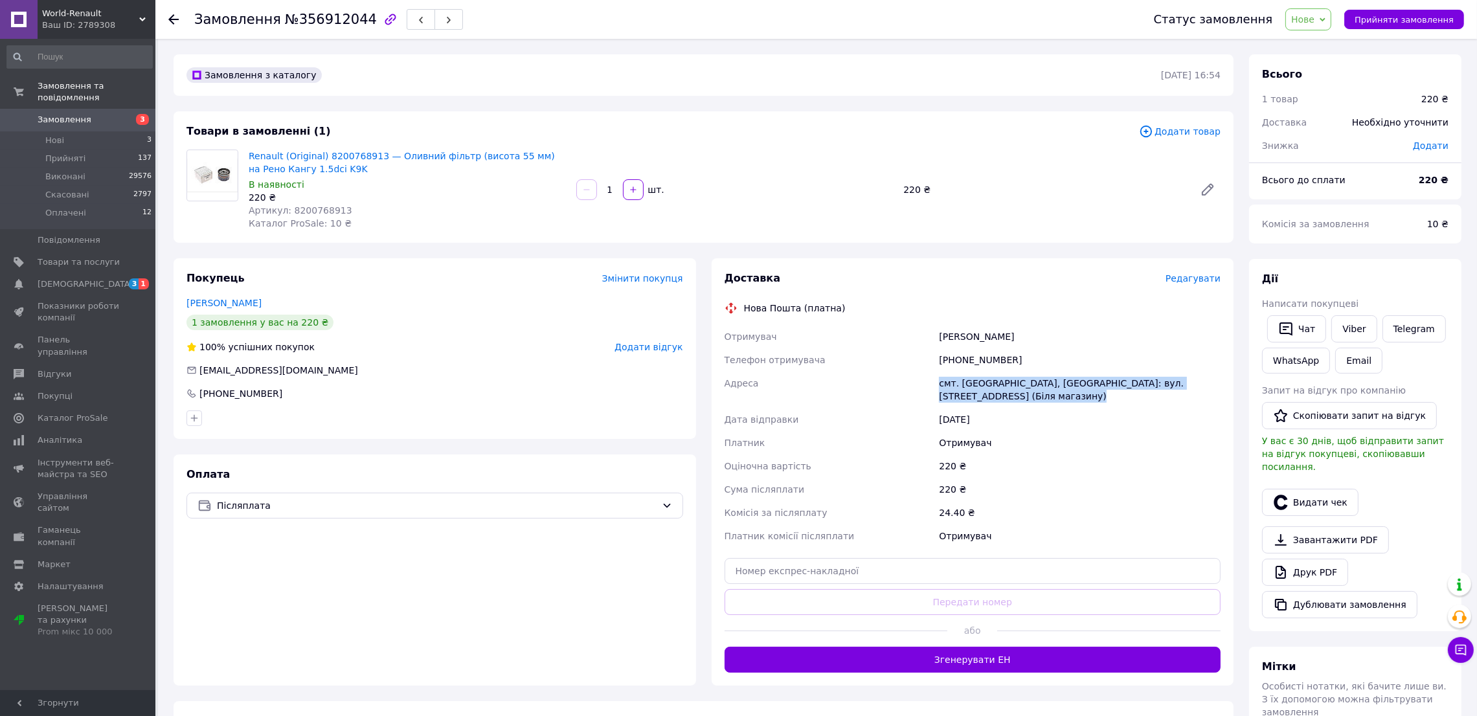
copy div "смт. [GEOGRAPHIC_DATA], [GEOGRAPHIC_DATA]: вул. [STREET_ADDRESS] (Біля магазину)"
click at [1417, 10] on button "Прийняти замовлення" at bounding box center [1404, 19] width 120 height 19
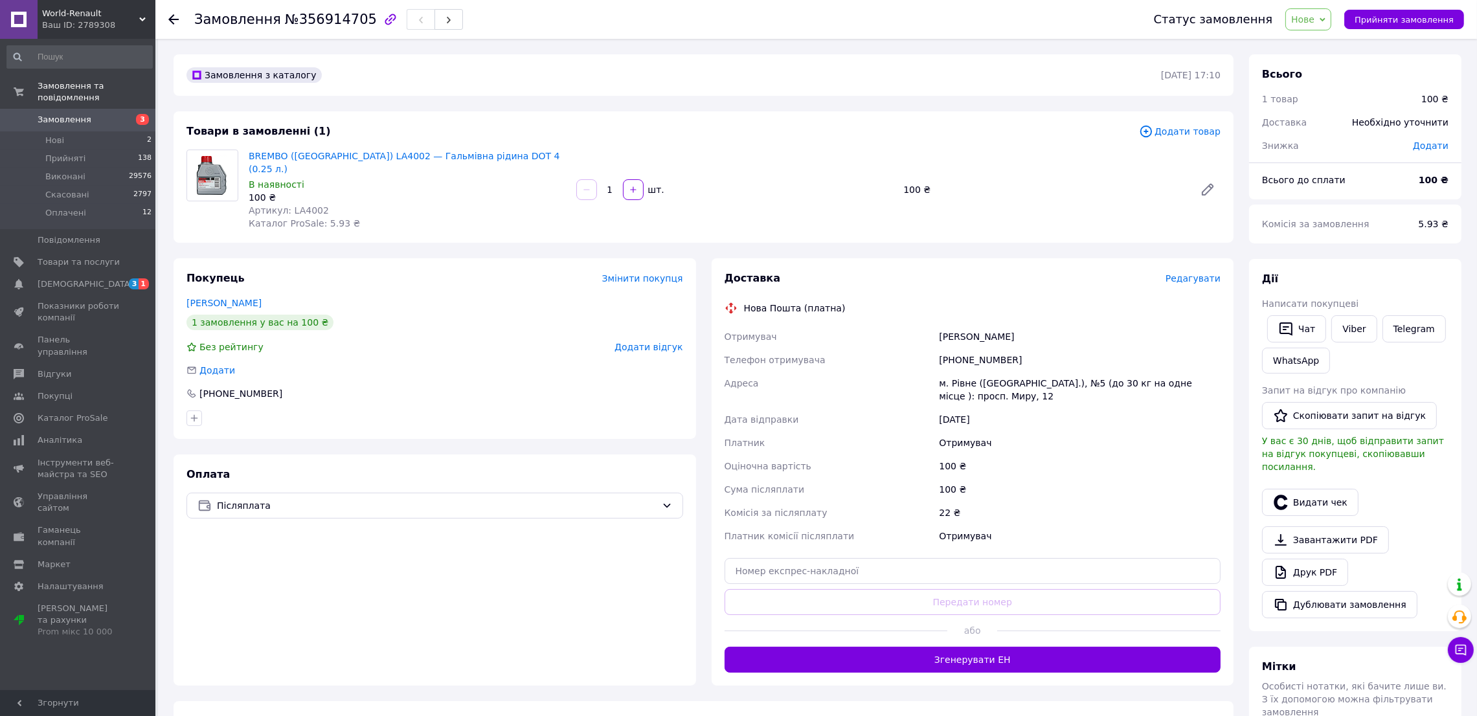
click at [963, 348] on div "[PHONE_NUMBER]" at bounding box center [1079, 359] width 287 height 23
copy div "[PHONE_NUMBER]"
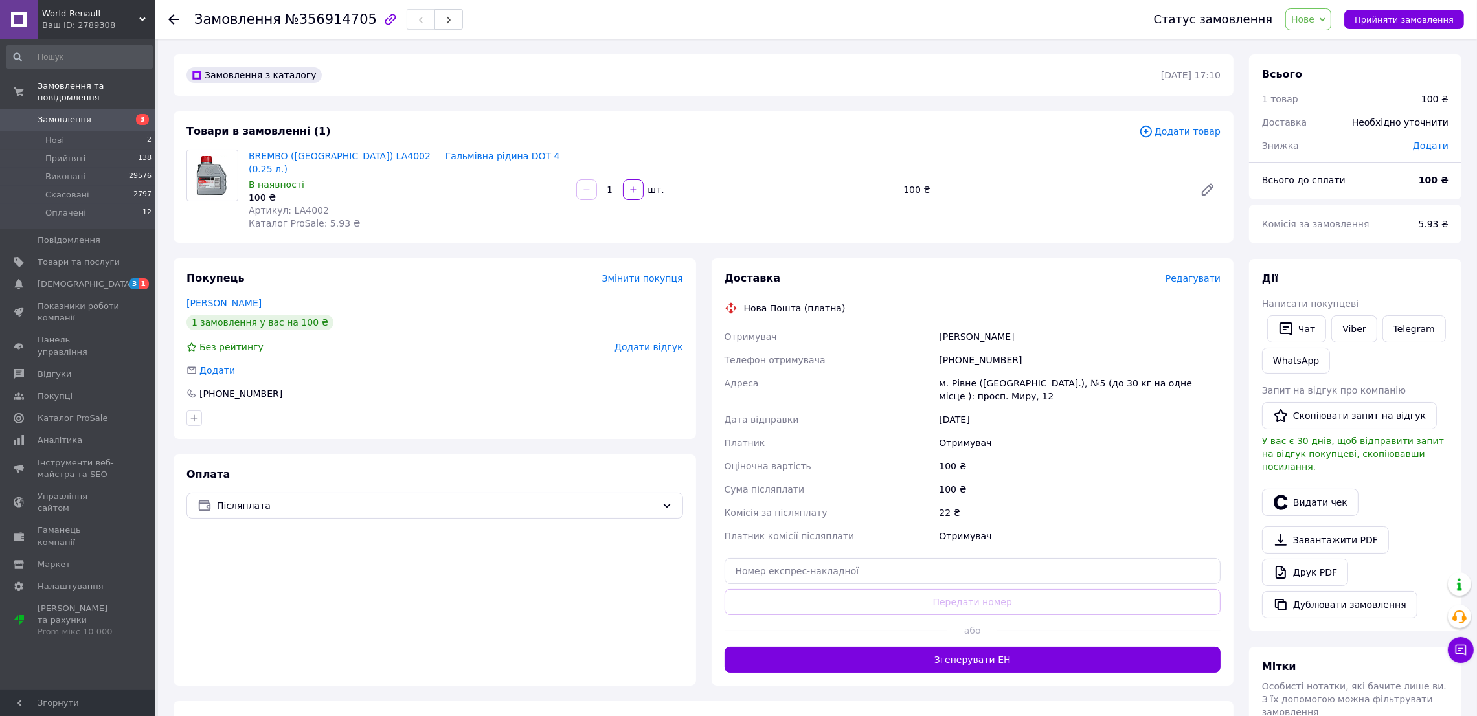
click at [991, 240] on div "Замовлення з каталогу 12.08.2025 | 17:10 Товари в замовленні (1) Додати товар B…" at bounding box center [704, 509] width 1076 height 911
drag, startPoint x: 879, startPoint y: 95, endPoint x: 877, endPoint y: 102, distance: 8.0
click at [877, 102] on div "Замовлення з каталогу 12.08.2025 | 17:10 Товари в замовленні (1) Додати товар B…" at bounding box center [704, 509] width 1076 height 911
click at [1326, 8] on span "Нове" at bounding box center [1308, 19] width 46 height 22
click at [1322, 79] on li "Скасовано" at bounding box center [1316, 83] width 60 height 19
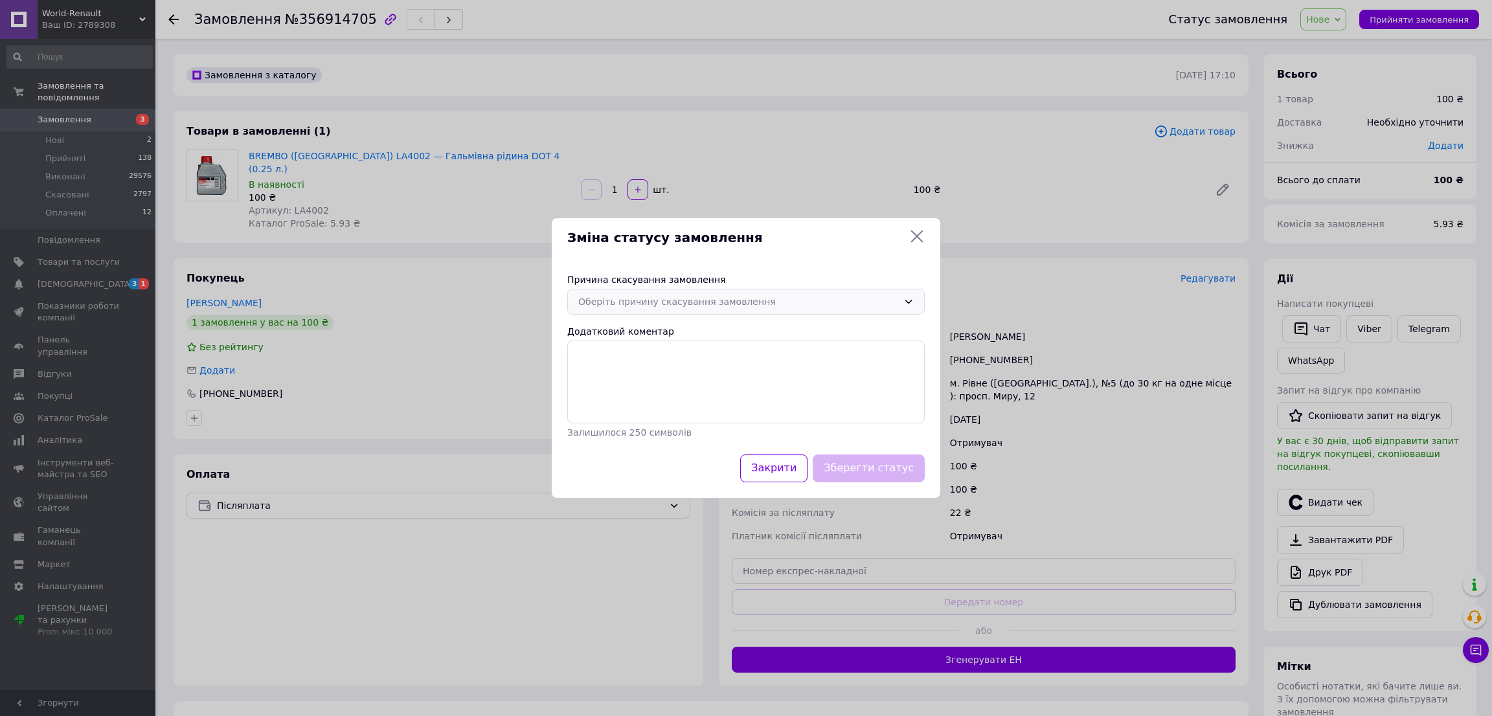
click at [768, 303] on div "Оберіть причину скасування замовлення" at bounding box center [738, 302] width 320 height 14
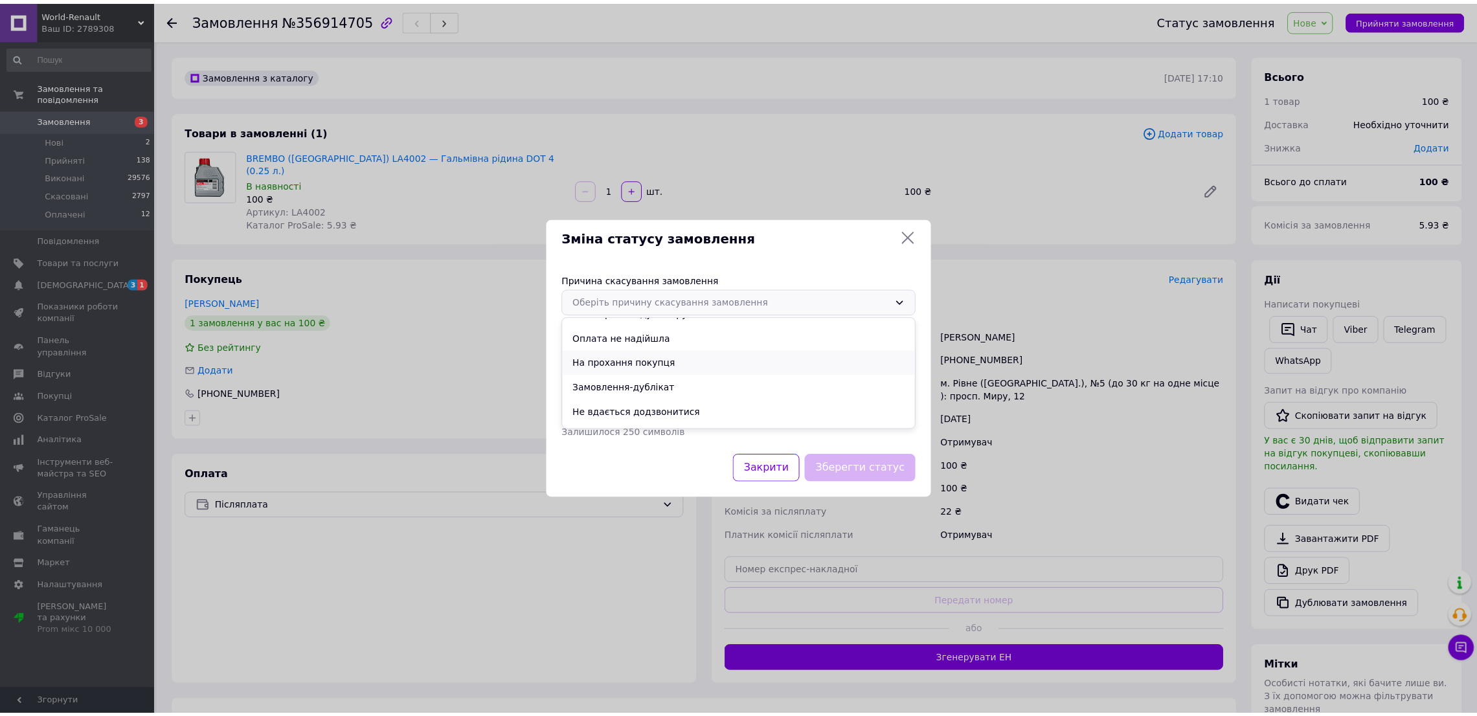
scroll to position [60, 0]
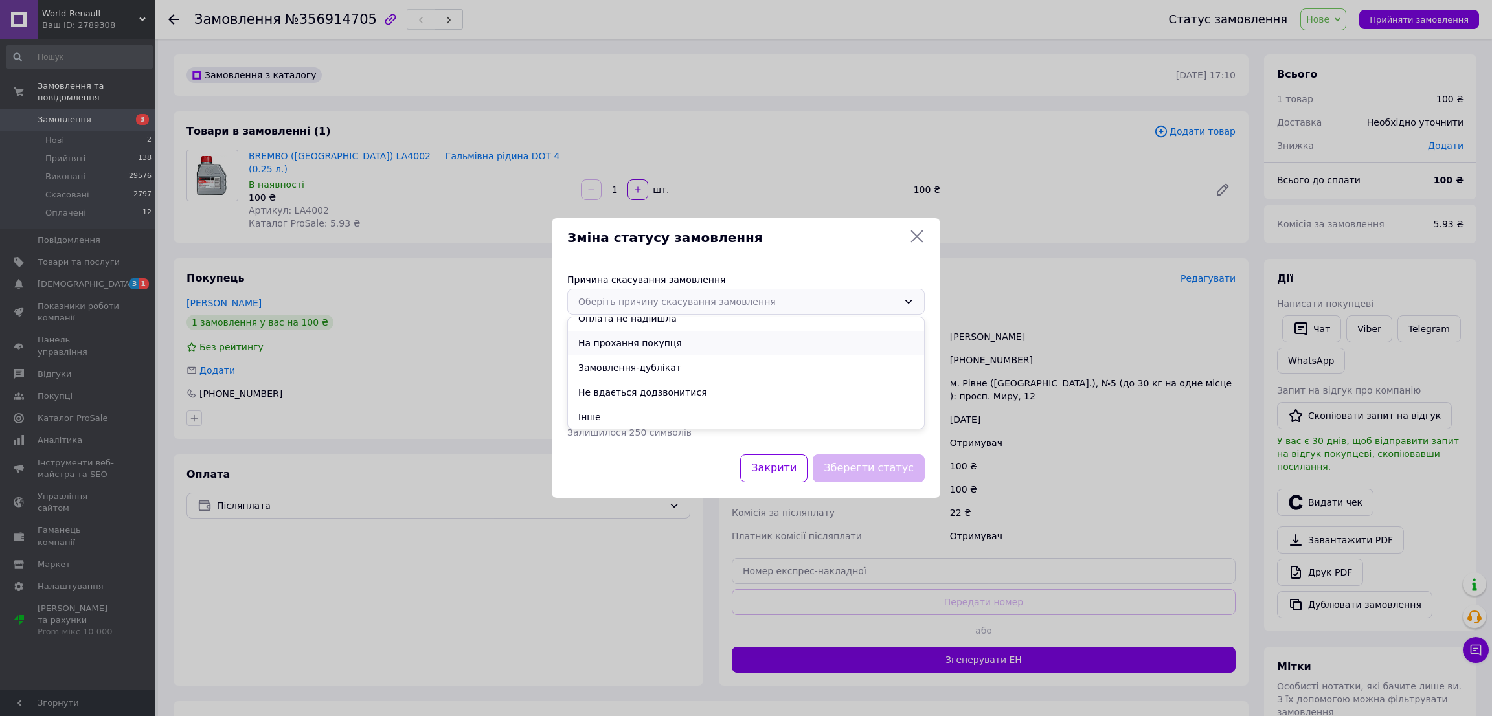
click at [665, 346] on li "На прохання покупця" at bounding box center [746, 343] width 356 height 25
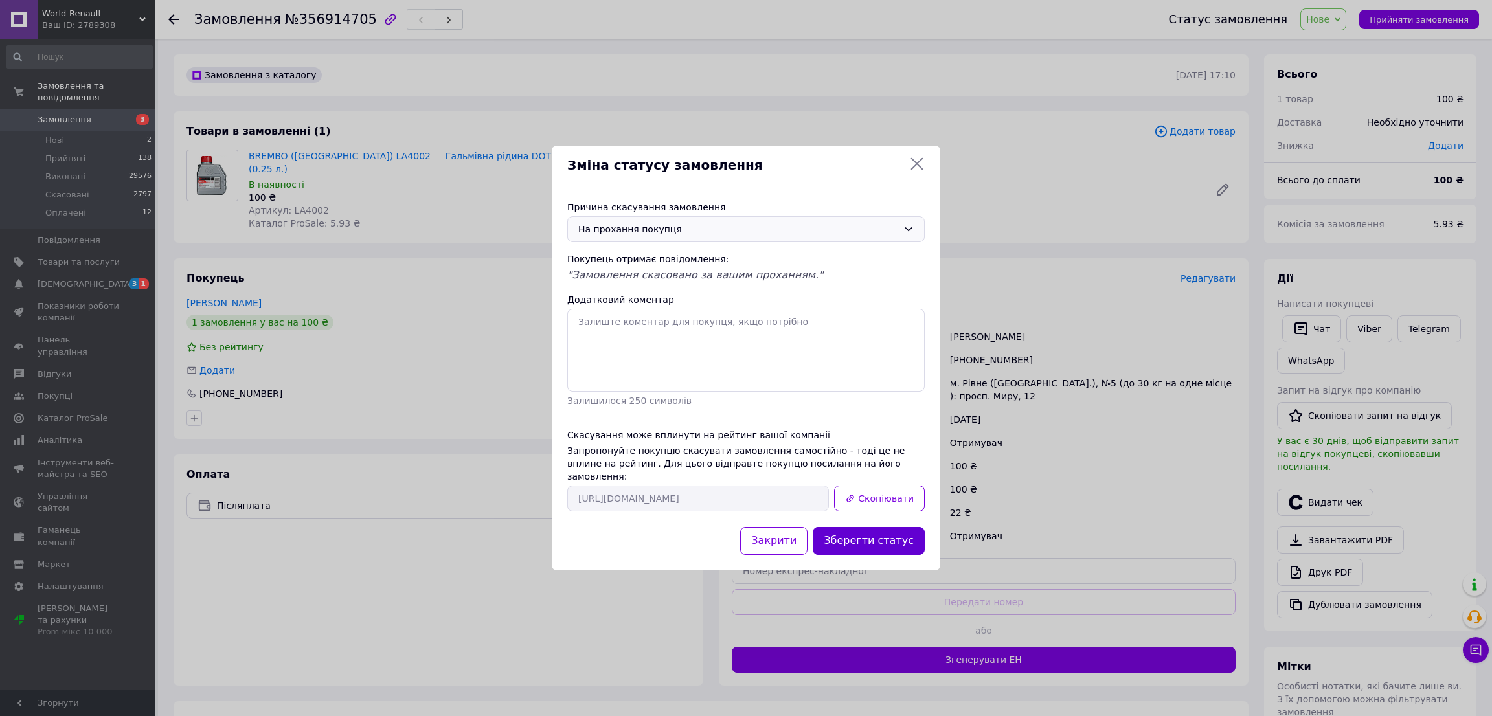
click at [868, 536] on button "Зберегти статус" at bounding box center [869, 541] width 112 height 28
